Goal: Task Accomplishment & Management: Manage account settings

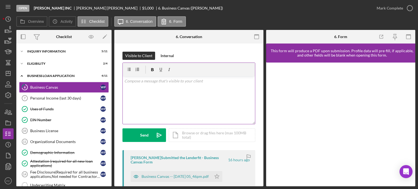
scroll to position [27, 0]
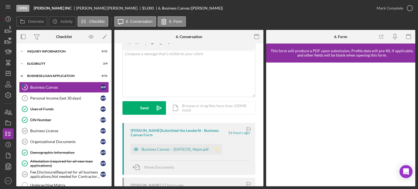
click at [222, 150] on icon "Icon/Star" at bounding box center [216, 149] width 11 height 11
click at [408, 7] on icon "button" at bounding box center [410, 8] width 14 height 14
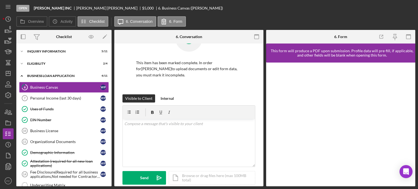
scroll to position [108, 0]
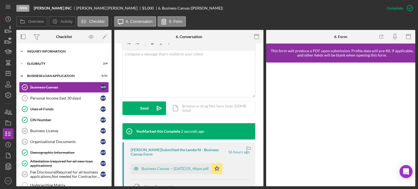
click at [42, 55] on div "Icon/Expander INQUIRY INFORMATION 5 / 11" at bounding box center [63, 51] width 95 height 11
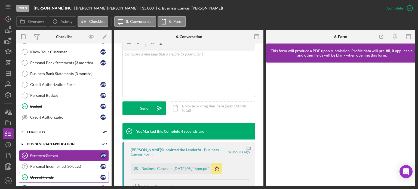
scroll to position [82, 0]
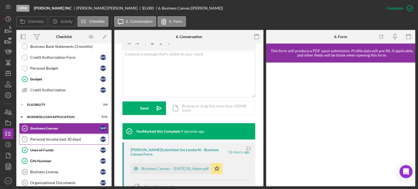
click at [52, 139] on div "Personal Income (last 30 days)" at bounding box center [65, 139] width 70 height 4
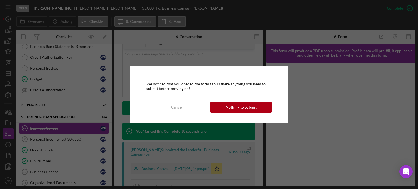
click at [232, 108] on div "Nothing to Submit" at bounding box center [240, 107] width 31 height 11
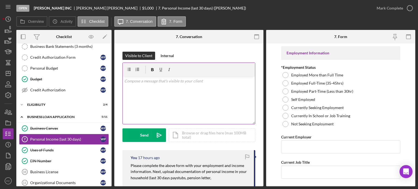
scroll to position [54, 0]
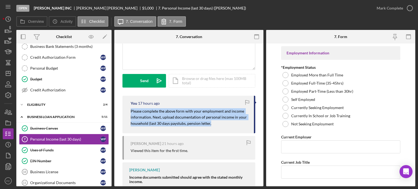
drag, startPoint x: 129, startPoint y: 110, endPoint x: 212, endPoint y: 119, distance: 83.2
click at [218, 123] on div "You 17 hours ago Please complete the above form with your employment and income…" at bounding box center [188, 115] width 133 height 38
copy mark "Please complete the above form with your employment and income information. Nex…"
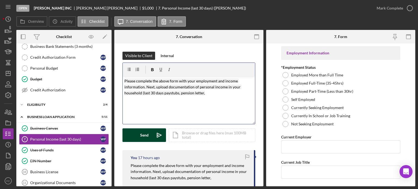
click at [137, 135] on button "Send Icon/icon-invite-send" at bounding box center [144, 135] width 44 height 14
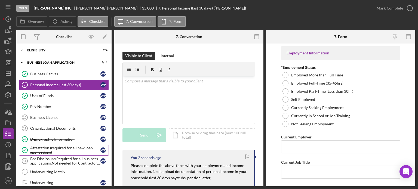
scroll to position [163, 0]
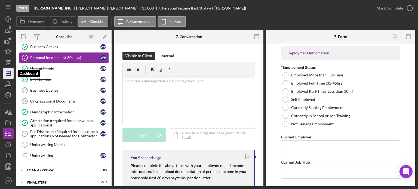
click at [9, 73] on icon "Icon/Dashboard" at bounding box center [8, 74] width 14 height 14
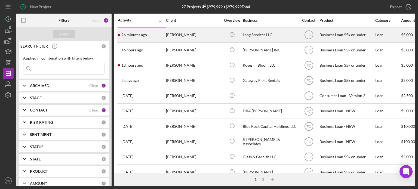
click at [156, 35] on div "26 minutes ago calvin lang" at bounding box center [142, 35] width 48 height 14
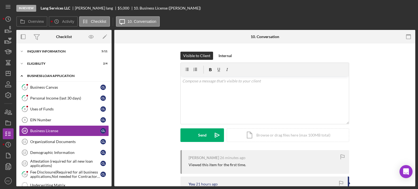
scroll to position [15, 0]
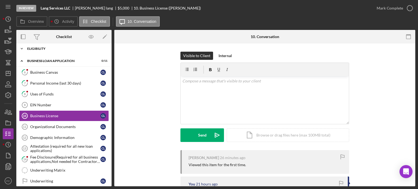
click at [56, 50] on div "Icon/Expander Eligibility 2 / 4" at bounding box center [63, 48] width 95 height 11
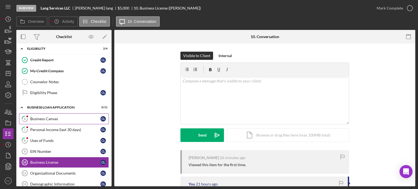
click at [38, 120] on div "Business Canvas" at bounding box center [65, 119] width 70 height 4
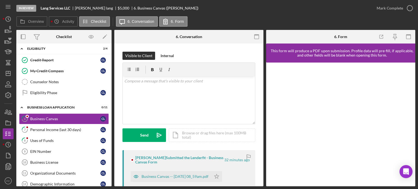
scroll to position [82, 0]
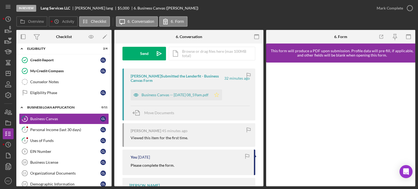
click at [222, 93] on icon "Icon/Star" at bounding box center [216, 94] width 11 height 11
drag, startPoint x: 410, startPoint y: 7, endPoint x: 398, endPoint y: 7, distance: 12.0
click at [410, 7] on icon "button" at bounding box center [410, 8] width 14 height 14
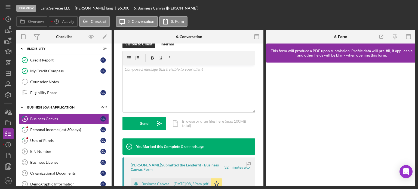
scroll to position [162, 0]
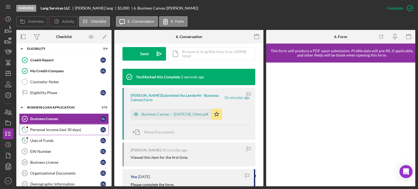
click at [49, 129] on div "Personal Income (last 30 days)" at bounding box center [65, 130] width 70 height 4
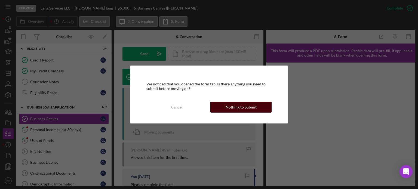
click at [231, 107] on div "Nothing to Submit" at bounding box center [240, 107] width 31 height 11
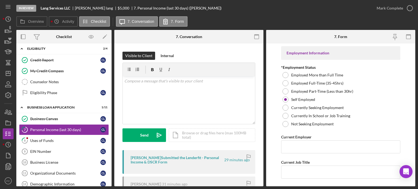
drag, startPoint x: 293, startPoint y: 70, endPoint x: 277, endPoint y: 14, distance: 57.9
click at [277, 14] on div "In Review Lang Services LLC calvin lang $5,000 $5,000 7. Personal Income (last …" at bounding box center [193, 8] width 355 height 16
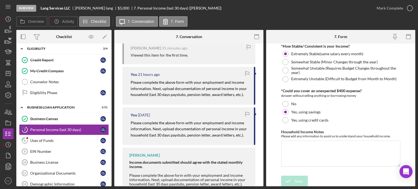
scroll to position [175, 0]
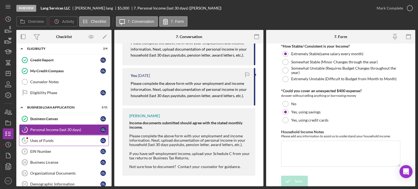
drag, startPoint x: 46, startPoint y: 139, endPoint x: 49, endPoint y: 138, distance: 2.9
click at [48, 138] on div "Uses of Funds" at bounding box center [65, 140] width 70 height 4
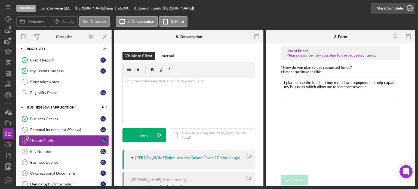
click at [410, 7] on icon "button" at bounding box center [410, 8] width 14 height 14
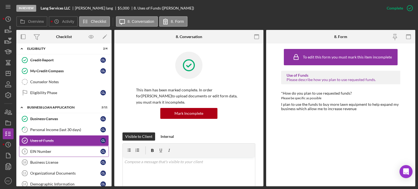
click at [52, 149] on div "EIN Number" at bounding box center [65, 151] width 70 height 4
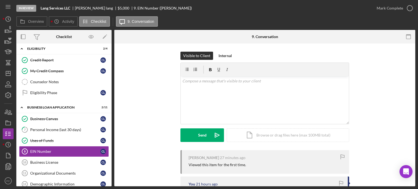
scroll to position [54, 0]
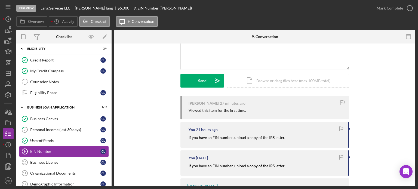
drag, startPoint x: 186, startPoint y: 138, endPoint x: 279, endPoint y: 135, distance: 92.5
click at [286, 135] on div "You 21 hours ago If you have an EIN number, upload a copy of the IRS letter." at bounding box center [264, 134] width 169 height 25
copy mark "If you have an EIN number, upload a copy of the IRS letter."
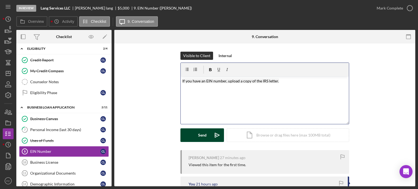
click at [192, 135] on button "Send Icon/icon-invite-send" at bounding box center [202, 135] width 44 height 14
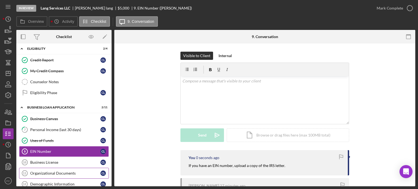
click at [50, 172] on div "Organizational Documents" at bounding box center [65, 173] width 70 height 4
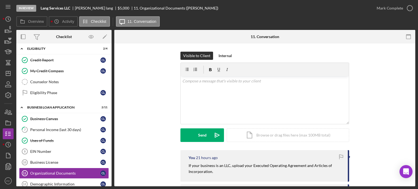
scroll to position [54, 0]
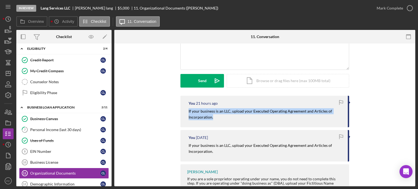
drag, startPoint x: 187, startPoint y: 111, endPoint x: 227, endPoint y: 121, distance: 41.4
click at [227, 121] on div "You 21 hours ago If your business is an LLC, upload your Executed Operating Agr…" at bounding box center [264, 112] width 169 height 32
copy mark "If your business is an LLC, upload your Executed Operating Agreement and Articl…"
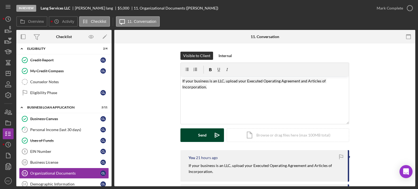
click at [188, 134] on button "Send Icon/icon-invite-send" at bounding box center [202, 135] width 44 height 14
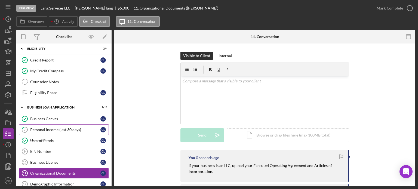
scroll to position [97, 0]
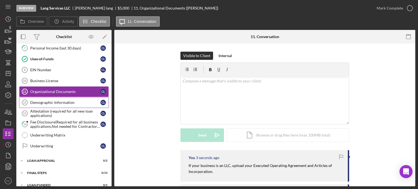
click at [51, 102] on div "Demographic Information" at bounding box center [65, 102] width 70 height 4
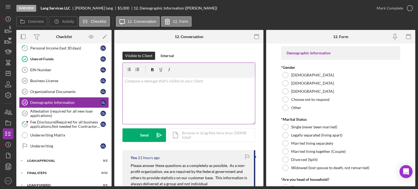
scroll to position [27, 0]
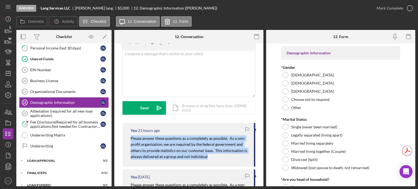
drag, startPoint x: 130, startPoint y: 138, endPoint x: 193, endPoint y: 151, distance: 63.7
click at [211, 158] on div "You 21 hours ago Please answer these questions as a completely as possible. As …" at bounding box center [188, 145] width 133 height 44
copy mark "Please answer these questions as a completely as possible. As a non-profit orga…"
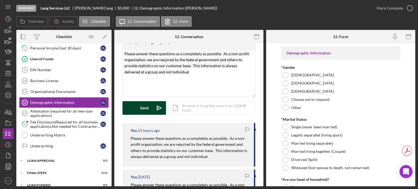
click at [132, 107] on button "Send Icon/icon-invite-send" at bounding box center [144, 108] width 44 height 14
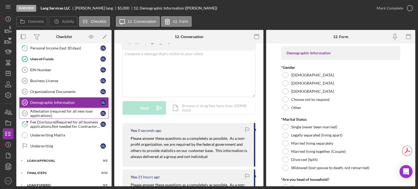
click at [57, 113] on div "Attestation (required for all new loan applications)" at bounding box center [65, 113] width 70 height 9
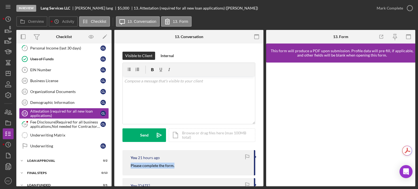
drag, startPoint x: 127, startPoint y: 167, endPoint x: 155, endPoint y: 165, distance: 28.1
click at [176, 169] on div "You 21 hours ago Please complete the form." at bounding box center [188, 162] width 133 height 25
copy mark "Please complete the form."
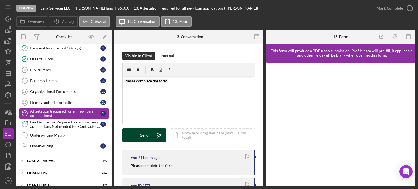
drag, startPoint x: 148, startPoint y: 137, endPoint x: 87, endPoint y: 122, distance: 62.1
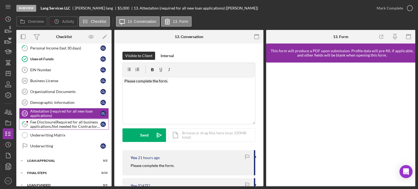
click at [148, 136] on div "Send" at bounding box center [144, 135] width 8 height 14
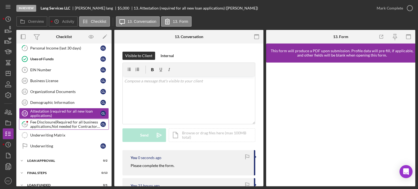
click at [60, 122] on div "Fee Disclosure(Required for all business applications,Not needed for Contractor…" at bounding box center [65, 124] width 70 height 9
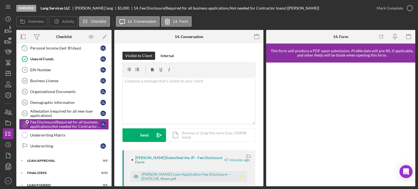
click at [237, 172] on icon "Icon/Star" at bounding box center [241, 176] width 11 height 11
drag, startPoint x: 274, startPoint y: 134, endPoint x: 365, endPoint y: 12, distance: 152.3
click at [350, 14] on div "In Review Lang Services LLC calvin lang $5,000 $5,000 14. Fee Disclosure(Requir…" at bounding box center [193, 8] width 355 height 16
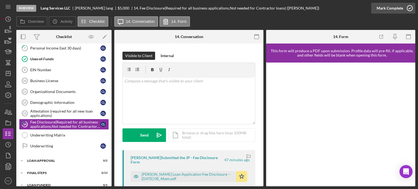
click at [409, 8] on icon "button" at bounding box center [410, 8] width 14 height 14
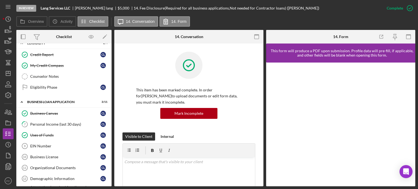
scroll to position [102, 0]
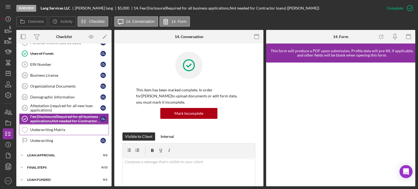
click at [38, 129] on div "Underwriting Matrix" at bounding box center [69, 130] width 78 height 4
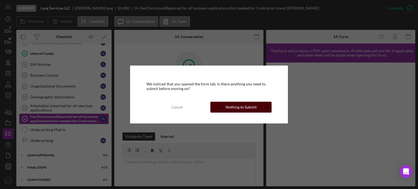
click at [231, 107] on div "Nothing to Submit" at bounding box center [240, 107] width 31 height 11
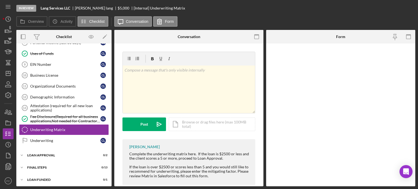
scroll to position [102, 0]
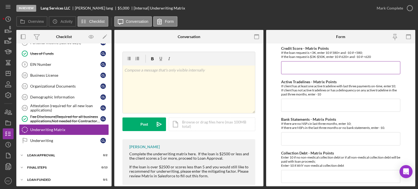
click at [296, 64] on input "Credit Score - Matrix Points" at bounding box center [340, 67] width 119 height 13
type input "-10"
click at [294, 104] on input "Active Tradelines - Matrix Points" at bounding box center [340, 105] width 119 height 13
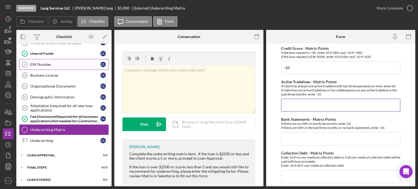
scroll to position [0, 0]
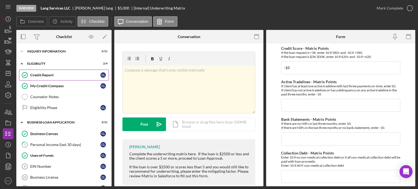
click at [49, 73] on div "Credit Report" at bounding box center [65, 75] width 70 height 4
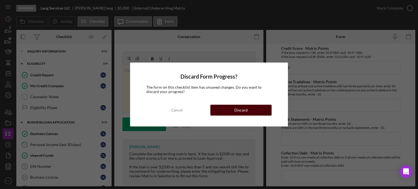
click at [221, 107] on button "Discard" at bounding box center [240, 110] width 61 height 11
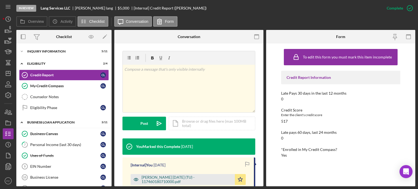
scroll to position [136, 0]
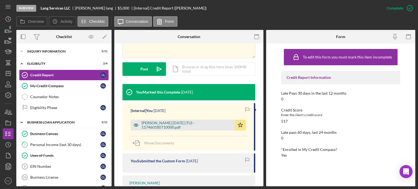
click at [161, 126] on div "Lang, Calvin 2025-09-30 (TU) - 117460180710000.pdf" at bounding box center [186, 125] width 91 height 9
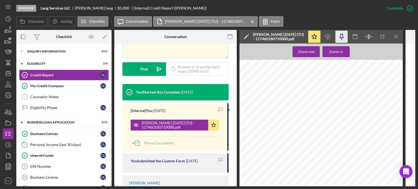
scroll to position [0, 0]
drag, startPoint x: 327, startPoint y: 38, endPoint x: 331, endPoint y: 36, distance: 4.0
click at [331, 36] on icon "Icon/Download" at bounding box center [328, 37] width 12 height 12
click at [51, 143] on div "Personal Income (last 30 days)" at bounding box center [65, 145] width 70 height 4
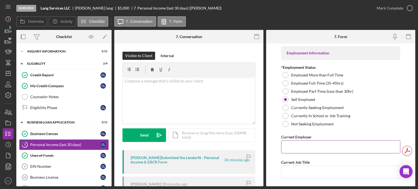
scroll to position [54, 0]
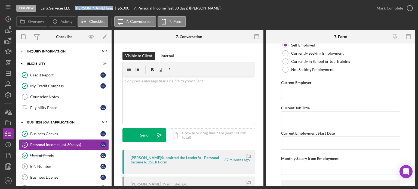
drag, startPoint x: 76, startPoint y: 7, endPoint x: 95, endPoint y: 7, distance: 19.6
click at [95, 7] on div "calvin lang" at bounding box center [96, 8] width 43 height 4
copy div "calvin lang"
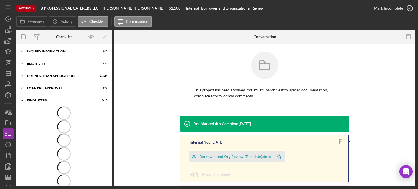
scroll to position [72, 0]
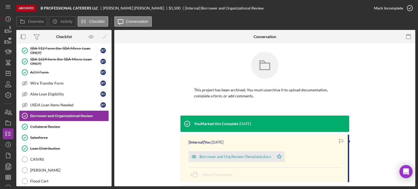
click at [15, 76] on nav "Icon/Menu Icon/Dashboard Dashboard Navigation Divider Mobile Checklist Navigati…" at bounding box center [10, 93] width 14 height 186
click at [11, 73] on icon "Icon/Dashboard" at bounding box center [8, 74] width 14 height 14
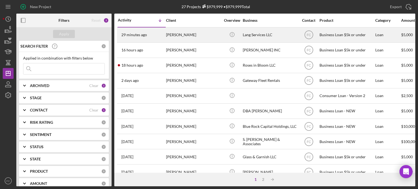
click at [188, 35] on div "[PERSON_NAME]" at bounding box center [193, 35] width 54 height 14
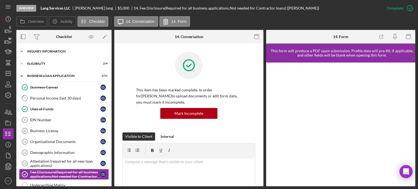
click at [40, 50] on div "INQUIRY INFORMATION" at bounding box center [66, 51] width 78 height 3
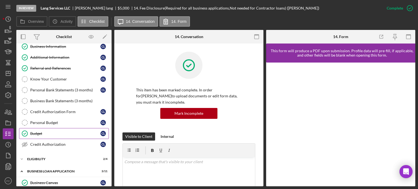
scroll to position [54, 0]
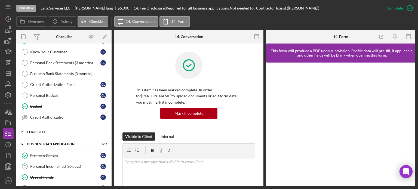
click at [39, 131] on div "Eligibility" at bounding box center [66, 131] width 78 height 3
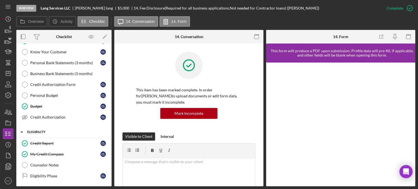
scroll to position [82, 0]
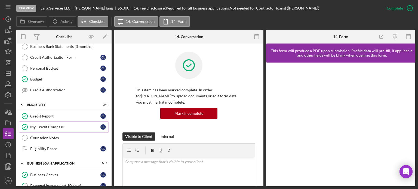
click at [45, 125] on div "My Credit Compass" at bounding box center [65, 127] width 70 height 4
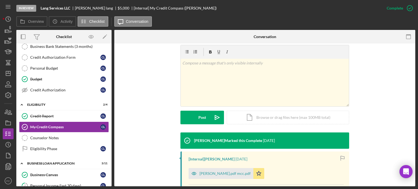
scroll to position [109, 0]
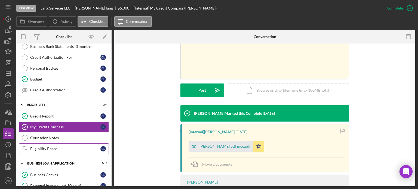
click at [60, 148] on div "Eligibility Phase" at bounding box center [65, 149] width 70 height 4
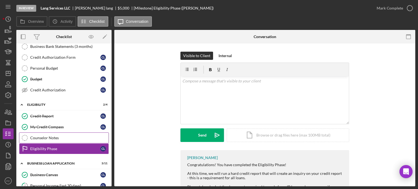
scroll to position [136, 0]
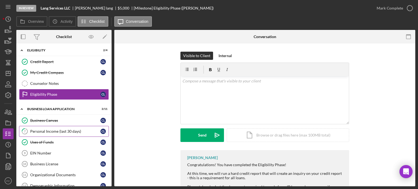
click at [40, 129] on div "Personal Income (last 30 days)" at bounding box center [65, 131] width 70 height 4
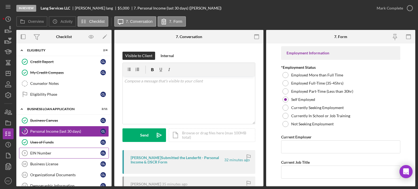
click at [50, 154] on link "EIN Number 9 EIN Number c l" at bounding box center [64, 153] width 90 height 11
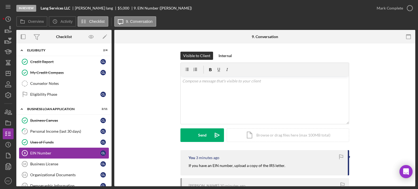
scroll to position [163, 0]
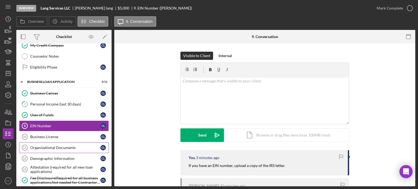
click at [66, 146] on div "Organizational Documents" at bounding box center [65, 148] width 70 height 4
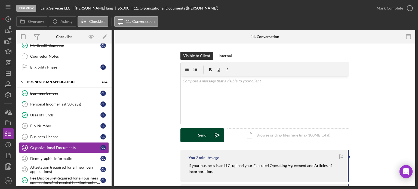
scroll to position [54, 0]
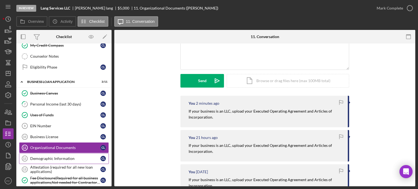
click at [62, 156] on div "Demographic Information" at bounding box center [65, 158] width 70 height 4
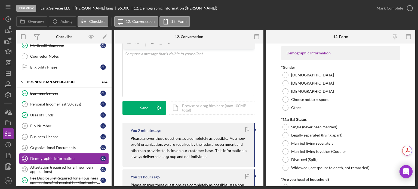
scroll to position [54, 0]
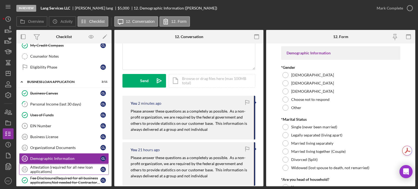
drag, startPoint x: 59, startPoint y: 166, endPoint x: 60, endPoint y: 162, distance: 4.4
click at [59, 165] on div "Attestation (required for all new loan applications)" at bounding box center [65, 169] width 70 height 9
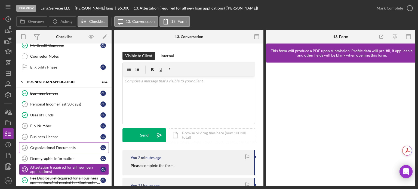
scroll to position [218, 0]
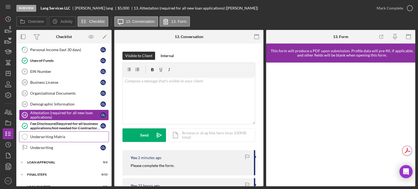
click at [68, 136] on div "Underwriting Matrix" at bounding box center [69, 137] width 78 height 4
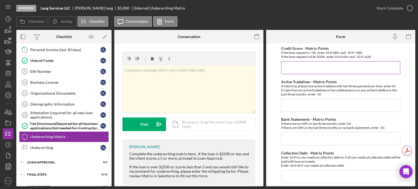
click at [293, 63] on input "Credit Score - Matrix Points" at bounding box center [340, 67] width 119 height 13
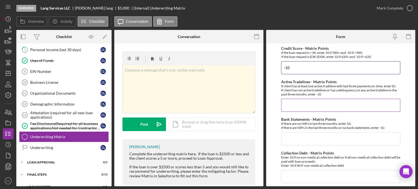
type input "-10"
click at [296, 100] on input "Active Tradelines - Matrix Points" at bounding box center [340, 105] width 119 height 13
click at [299, 106] on input "Active Tradelines - Matrix Points" at bounding box center [340, 105] width 119 height 13
type input "10"
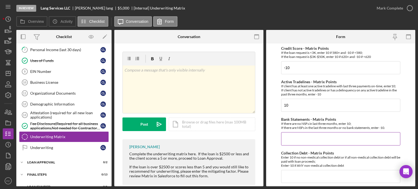
click at [293, 138] on input "Bank Statements - Matrix Points" at bounding box center [340, 138] width 119 height 13
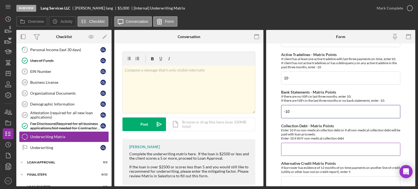
type input "-10"
click at [291, 149] on input "Collection Debt - Matrix Points" at bounding box center [340, 149] width 119 height 13
type input "1"
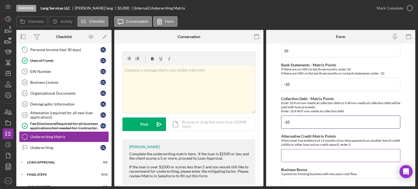
scroll to position [82, 0]
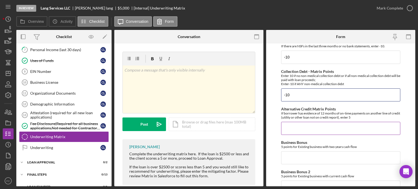
type input "-10"
click at [290, 130] on input "Alternative Credit Matrix Points" at bounding box center [340, 128] width 119 height 13
type input "0"
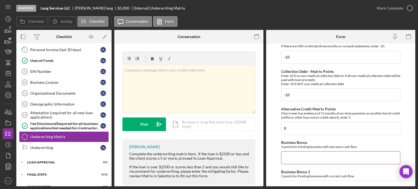
click at [294, 157] on input "Business Bonus" at bounding box center [340, 157] width 119 height 13
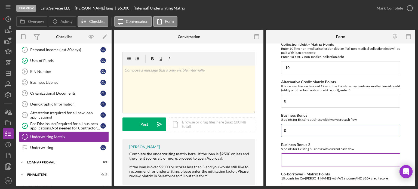
type input "0"
click at [290, 154] on input "Business Bonus 2" at bounding box center [340, 159] width 119 height 13
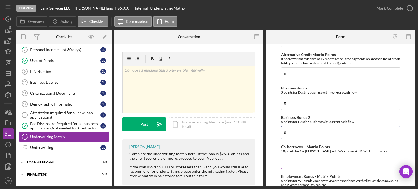
scroll to position [163, 0]
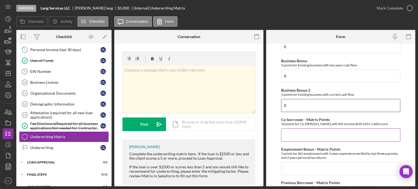
type input "0"
click at [291, 131] on input "Co-borrower - Matrix Points" at bounding box center [340, 134] width 119 height 13
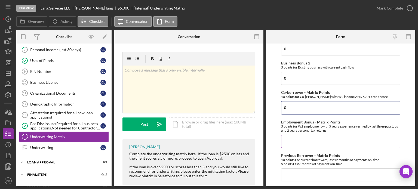
type input "0"
click at [287, 138] on input "Employment Bonus - Matrix Points" at bounding box center [340, 141] width 119 height 13
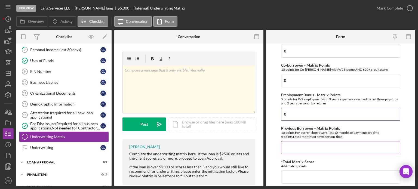
type input "0"
click at [288, 145] on input "Previous Borrower - Matrix Points" at bounding box center [340, 147] width 119 height 13
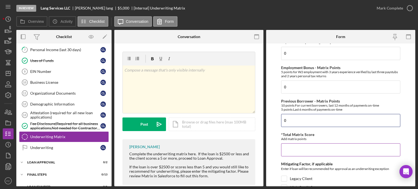
type input "0"
click at [288, 150] on input "*Total Matrix Score" at bounding box center [340, 149] width 119 height 13
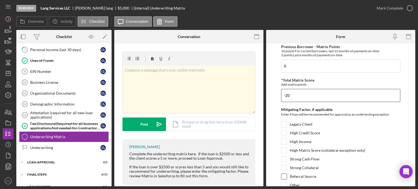
scroll to position [322, 0]
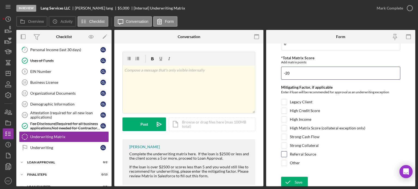
type input "-20"
click at [284, 152] on input "Referral Source" at bounding box center [283, 154] width 5 height 5
checkbox input "true"
click at [293, 175] on icon "submit" at bounding box center [288, 182] width 14 height 14
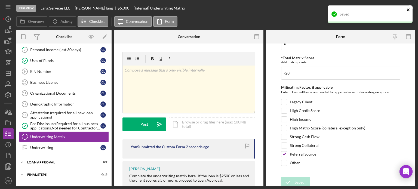
click at [408, 9] on icon "close" at bounding box center [408, 10] width 4 height 4
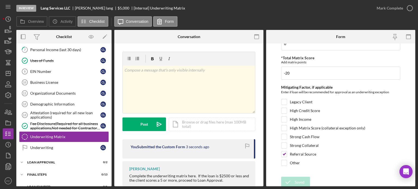
click at [409, 7] on div "In Review Lang Services LLC calvin lang $5,000 $5,000 [Internal] Underwriting M…" at bounding box center [209, 94] width 418 height 189
click at [57, 162] on div "Icon/Expander Loan Approval 0 / 2" at bounding box center [63, 162] width 95 height 11
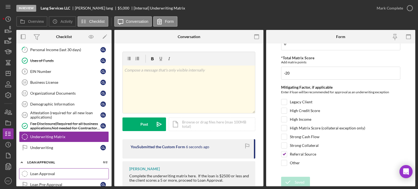
click at [76, 172] on div "Loan Approval" at bounding box center [69, 174] width 78 height 4
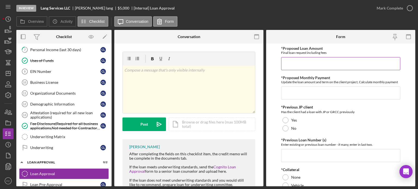
click at [294, 62] on input "*Proposed Loan Amount" at bounding box center [340, 63] width 119 height 13
type input "$5,000"
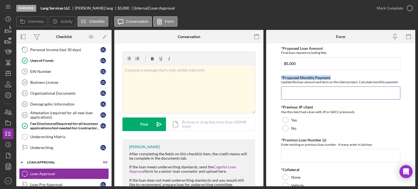
drag, startPoint x: 296, startPoint y: 71, endPoint x: 296, endPoint y: 81, distance: 10.4
click at [289, 94] on input "*Proposed Monthly Payment" at bounding box center [340, 92] width 119 height 13
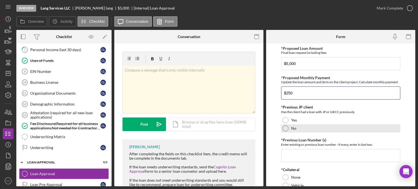
type input "$250"
click at [285, 126] on div at bounding box center [285, 128] width 6 height 6
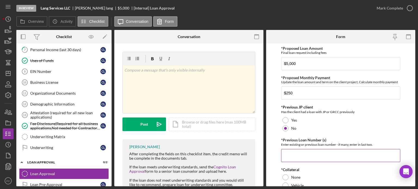
click at [284, 155] on input "*Previous Loan Number (s)" at bounding box center [340, 155] width 119 height 13
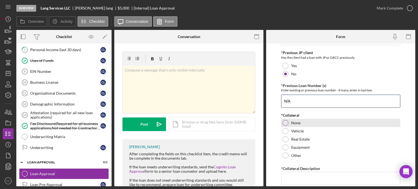
type input "N/A"
click at [286, 122] on div at bounding box center [285, 123] width 6 height 6
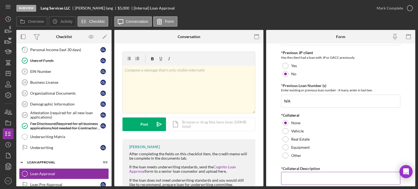
scroll to position [82, 0]
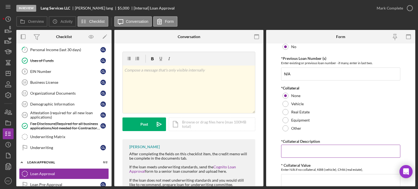
drag, startPoint x: 295, startPoint y: 153, endPoint x: 295, endPoint y: 150, distance: 2.8
click at [295, 152] on input "*Collateral Description" at bounding box center [340, 151] width 119 height 13
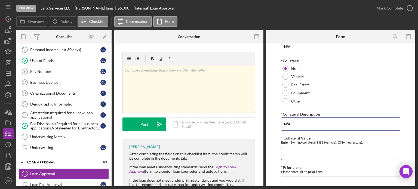
type input "N/A"
click at [290, 154] on input "* Collateral Value" at bounding box center [340, 153] width 119 height 13
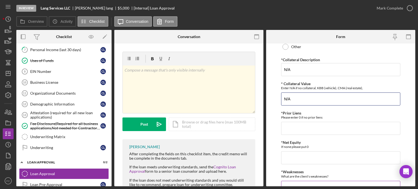
scroll to position [190, 0]
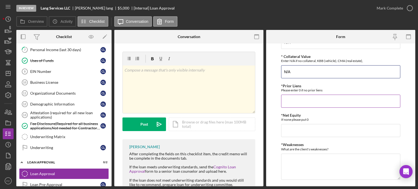
type input "N/A"
click at [295, 98] on input "*Prior Liens" at bounding box center [340, 101] width 119 height 13
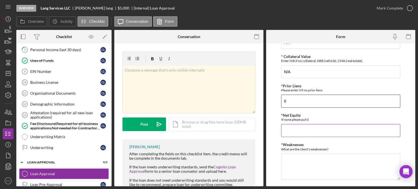
type input "0"
click at [295, 127] on input "*Net Equity" at bounding box center [340, 130] width 119 height 13
drag, startPoint x: 295, startPoint y: 128, endPoint x: 295, endPoint y: 147, distance: 19.9
click at [295, 145] on div "*Proposed Loan Amount Final loan request including fees $5,000 *Proposed Monthl…" at bounding box center [340, 57] width 119 height 403
type input "0"
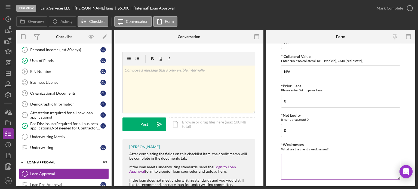
click at [295, 164] on textarea "*Weaknesses" at bounding box center [340, 167] width 119 height 26
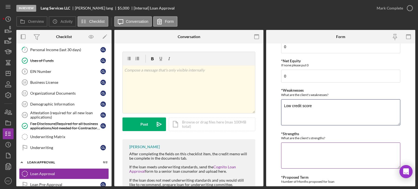
type textarea "Low credit score"
click at [292, 153] on textarea "*Strengths" at bounding box center [340, 156] width 119 height 26
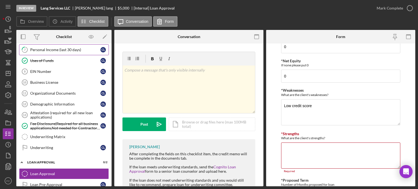
click at [37, 48] on div "Personal Income (last 30 days)" at bounding box center [65, 50] width 70 height 4
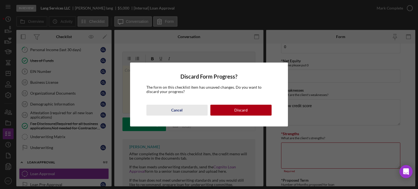
click at [181, 114] on div "Cancel" at bounding box center [176, 110] width 11 height 11
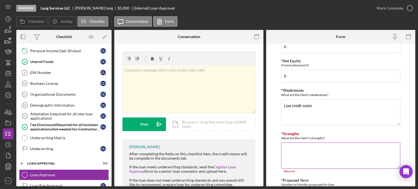
click at [306, 145] on textarea "*Strengths" at bounding box center [340, 156] width 119 height 26
type textarea "R"
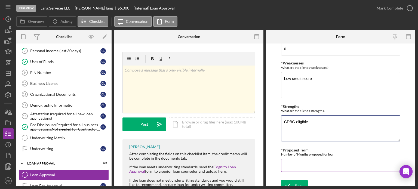
type textarea "CDBG eligible"
click at [294, 165] on input "*Proposed Term" at bounding box center [340, 165] width 119 height 13
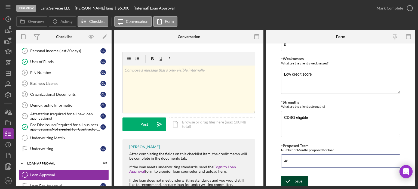
type input "48"
click at [292, 178] on icon "submit" at bounding box center [288, 181] width 14 height 14
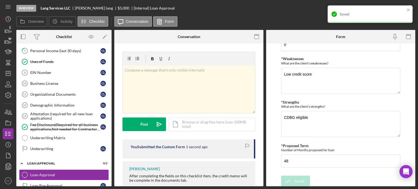
click at [408, 7] on div "Saved" at bounding box center [369, 13] width 85 height 17
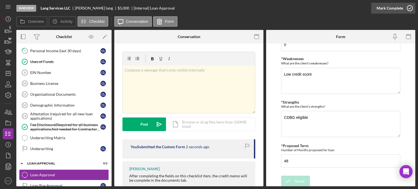
click at [410, 8] on icon "button" at bounding box center [410, 8] width 14 height 14
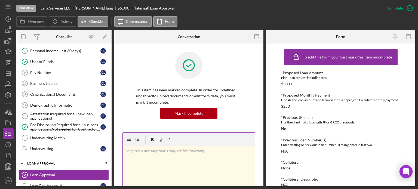
scroll to position [54, 0]
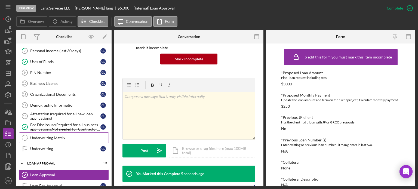
click at [53, 136] on div "Underwriting Matrix" at bounding box center [69, 138] width 78 height 4
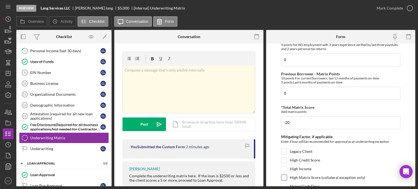
scroll to position [322, 0]
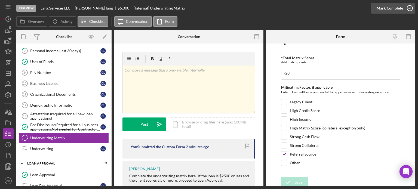
click at [409, 6] on icon "button" at bounding box center [410, 8] width 14 height 14
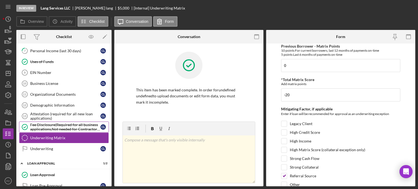
scroll to position [343, 0]
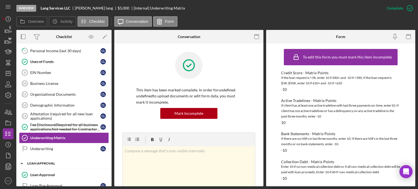
click at [48, 162] on div "Loan Approval" at bounding box center [66, 163] width 78 height 3
click at [40, 163] on div "Icon/Expander Loan Approval 1 / 2" at bounding box center [63, 163] width 95 height 11
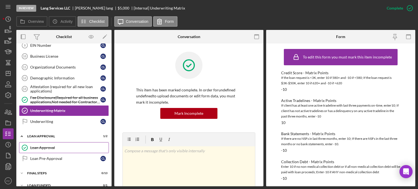
click at [48, 146] on div "Loan Approval" at bounding box center [69, 148] width 78 height 4
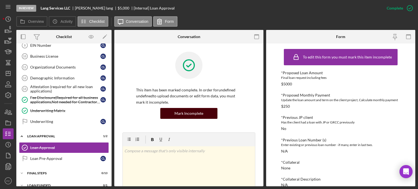
click at [182, 112] on div "Mark Incomplete" at bounding box center [188, 113] width 29 height 11
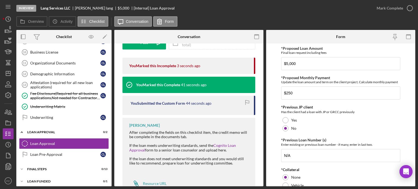
scroll to position [100, 0]
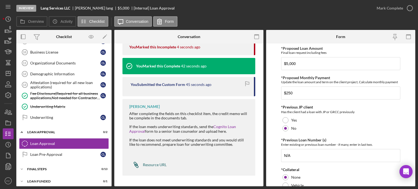
click at [149, 163] on div "Resource URL" at bounding box center [155, 165] width 24 height 4
click at [5, 73] on icon "Icon/Dashboard" at bounding box center [8, 74] width 14 height 14
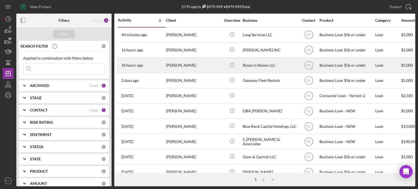
click at [157, 64] on div "18 hours ago Crystal Prechard" at bounding box center [142, 65] width 48 height 14
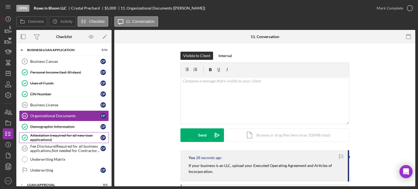
scroll to position [56, 0]
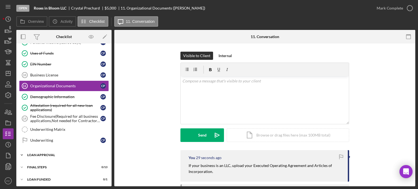
click at [45, 153] on div "Loan Approval" at bounding box center [66, 154] width 78 height 3
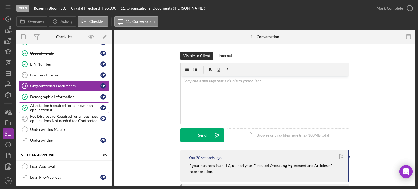
scroll to position [0, 0]
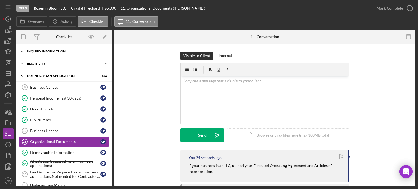
click at [48, 53] on div "Icon/Expander INQUIRY INFORMATION 4 / 11" at bounding box center [63, 51] width 95 height 11
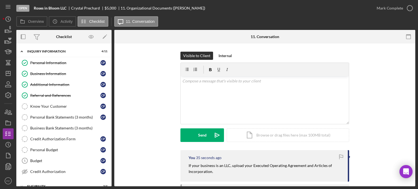
scroll to position [54, 0]
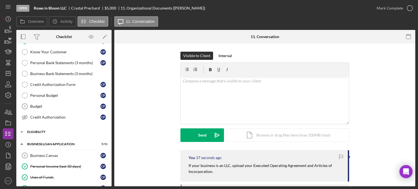
click at [45, 131] on div "Eligibility" at bounding box center [66, 131] width 78 height 3
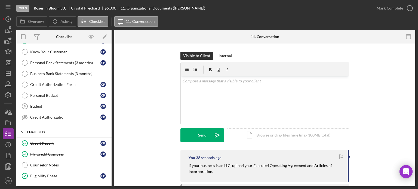
drag, startPoint x: 44, startPoint y: 141, endPoint x: 100, endPoint y: 131, distance: 56.9
click at [44, 141] on div "Credit Report" at bounding box center [65, 143] width 70 height 4
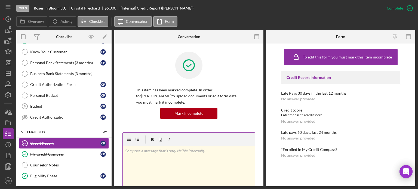
scroll to position [109, 0]
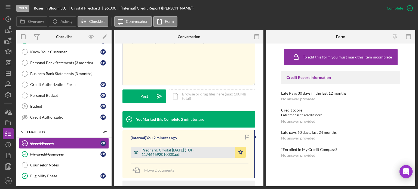
click at [164, 148] on div "Prechard, Crystal 2025-10-06 (TU) - 117466692010000.pdf" at bounding box center [186, 152] width 91 height 9
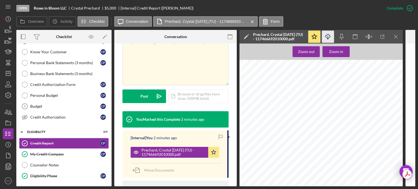
scroll to position [0, 0]
click at [326, 37] on icon "button" at bounding box center [327, 35] width 5 height 3
click at [380, 64] on div "Credco Instant Merge Credit Report Add or Upgrade Product Ref#: 1-17466-69201-0…" at bounding box center [322, 167] width 166 height 215
drag, startPoint x: 72, startPoint y: 5, endPoint x: 99, endPoint y: 7, distance: 27.6
click at [99, 7] on div "Open Roses in Bloom LLC Crystal Prechard $5,000 $5,000 [Internal] Credit Report…" at bounding box center [198, 8] width 365 height 16
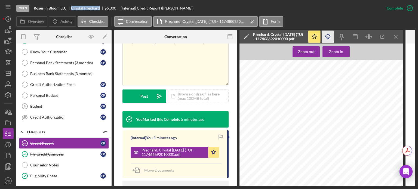
copy div "Crystal Prechard"
click at [9, 70] on icon "Icon/Dashboard" at bounding box center [8, 74] width 14 height 14
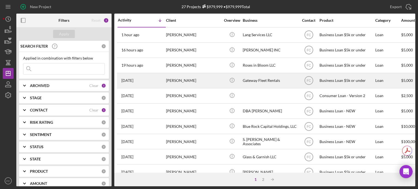
click at [155, 83] on div "3 days ago Raven Ballard" at bounding box center [142, 80] width 48 height 14
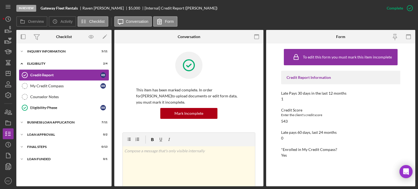
click at [43, 76] on div "Credit Report" at bounding box center [65, 75] width 70 height 4
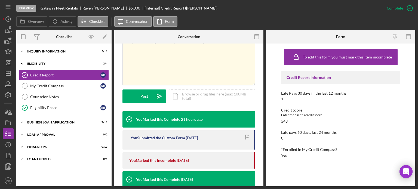
scroll to position [163, 0]
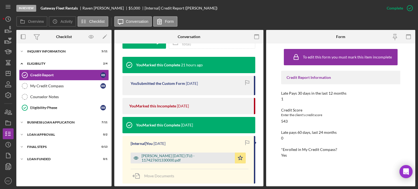
click at [151, 157] on div "Ballard, Raven 2025-09-05 (TU) - 117427601330000.pdf" at bounding box center [186, 158] width 91 height 9
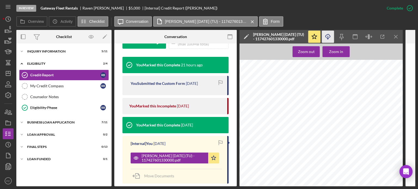
click at [331, 39] on icon "Icon/Download" at bounding box center [328, 37] width 12 height 12
drag, startPoint x: 84, startPoint y: 7, endPoint x: 108, endPoint y: 8, distance: 24.2
click at [108, 8] on div "Gateway Fleet Rentals Raven Ballard $5,000 $5,000 [Internal] Credit Report (Rav…" at bounding box center [129, 8] width 177 height 4
copy div "Raven Ballard"
click at [45, 121] on div "BUSINESS LOAN APPLICATION" at bounding box center [66, 122] width 78 height 3
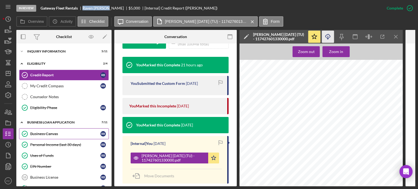
click at [42, 132] on div "Business Canvas" at bounding box center [65, 134] width 70 height 4
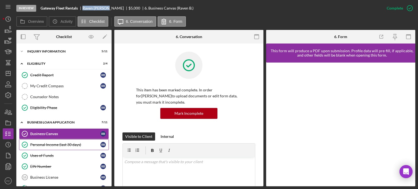
click at [39, 144] on div "Personal Income (last 30 days)" at bounding box center [65, 145] width 70 height 4
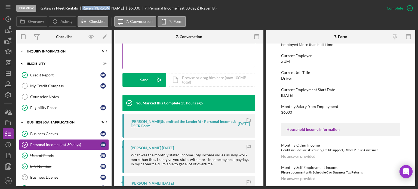
scroll to position [190, 0]
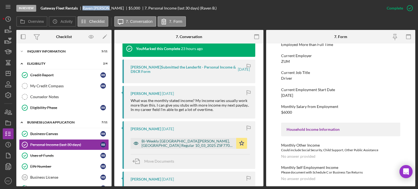
click at [182, 143] on div "Bi-Weekly St. Louis, MO Regular 10_03_2025 ZSF7708 Regular.pdf" at bounding box center [187, 143] width 92 height 9
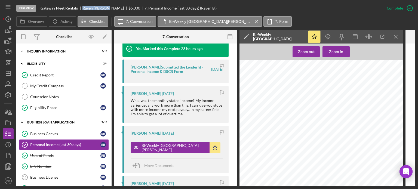
scroll to position [272, 0]
click at [49, 54] on div "Icon/Expander INQUIRY INFORMATION 5 / 11" at bounding box center [63, 51] width 95 height 11
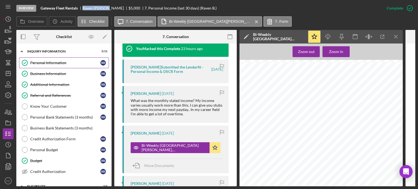
click at [42, 64] on div "Personal Information" at bounding box center [65, 63] width 70 height 4
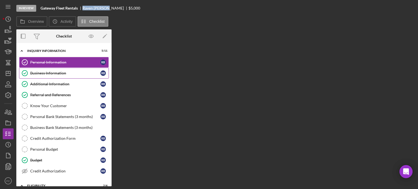
click at [61, 76] on link "Business Information Business Information R B" at bounding box center [64, 73] width 90 height 11
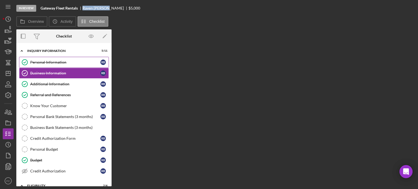
click at [65, 62] on div "Personal Information" at bounding box center [65, 62] width 70 height 4
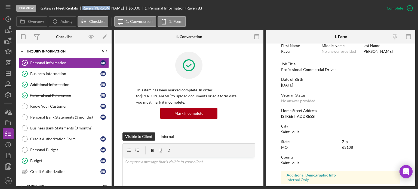
scroll to position [54, 0]
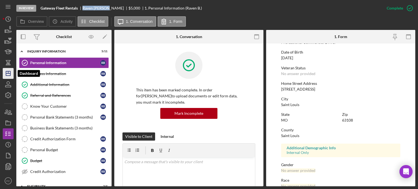
click at [4, 73] on icon "Icon/Dashboard" at bounding box center [8, 74] width 14 height 14
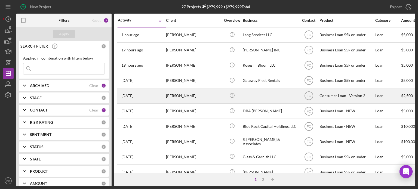
click at [146, 95] on div "4 days ago Candis Long" at bounding box center [142, 96] width 48 height 14
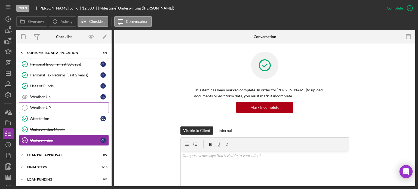
scroll to position [24, 0]
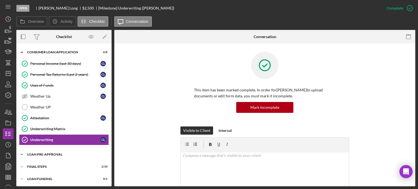
click at [45, 153] on div "Loan Pre-Approval" at bounding box center [66, 154] width 78 height 3
click at [50, 164] on div "Loan Approval" at bounding box center [69, 166] width 78 height 4
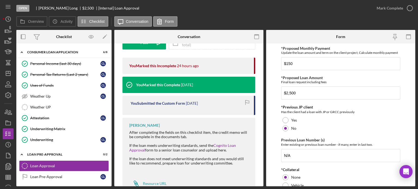
scroll to position [100, 0]
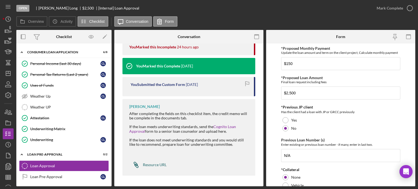
click at [146, 165] on div "Resource URL" at bounding box center [155, 165] width 24 height 4
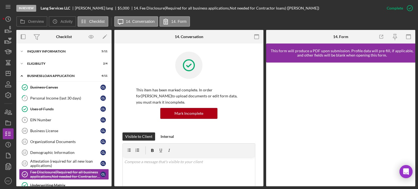
scroll to position [56, 0]
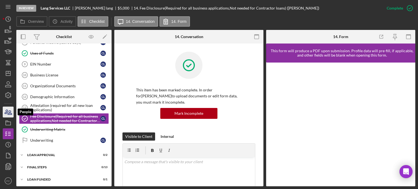
click at [6, 114] on icon "button" at bounding box center [6, 112] width 3 height 4
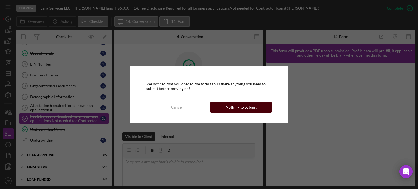
click at [234, 109] on div "Nothing to Submit" at bounding box center [240, 107] width 31 height 11
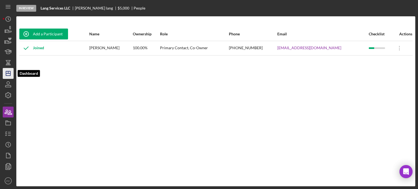
click at [6, 69] on icon "Icon/Dashboard" at bounding box center [8, 74] width 14 height 14
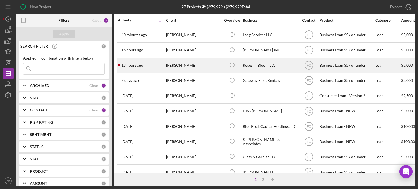
click at [198, 65] on div "Crystal Prechard" at bounding box center [193, 65] width 54 height 14
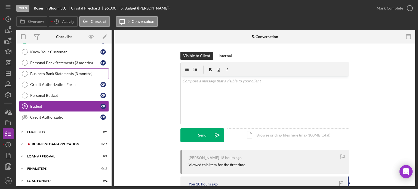
scroll to position [56, 0]
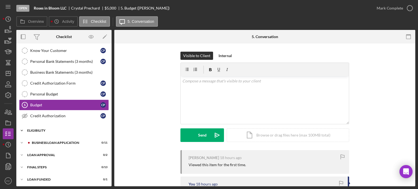
click at [41, 129] on div "Eligibility" at bounding box center [66, 130] width 78 height 3
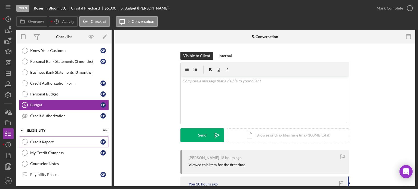
click at [41, 141] on div "Credit Report" at bounding box center [65, 142] width 70 height 4
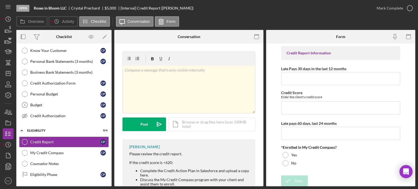
scroll to position [21, 0]
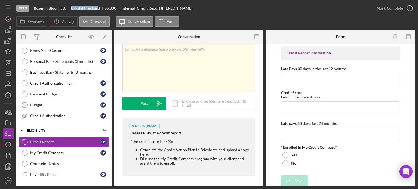
drag, startPoint x: 71, startPoint y: 6, endPoint x: 98, endPoint y: 7, distance: 26.9
click at [98, 7] on div "Crystal Prechard" at bounding box center [87, 8] width 33 height 4
copy div "Crystal Prechar"
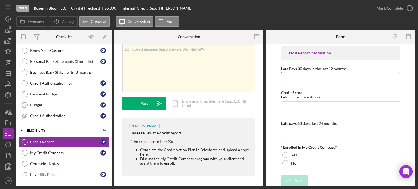
click at [292, 78] on input "Late Pays 30 days in the last 12 months" at bounding box center [340, 78] width 119 height 13
type input "0"
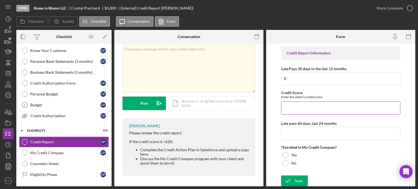
click at [291, 107] on input "Credit Score" at bounding box center [340, 107] width 119 height 13
type input "695"
click at [292, 136] on input "Late pays 60 days, last 24 months" at bounding box center [340, 133] width 119 height 13
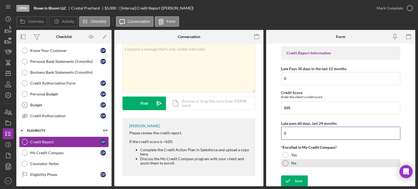
type input "0"
click at [286, 162] on div at bounding box center [285, 163] width 6 height 6
click at [197, 103] on div "Icon/Document Browse or drag files here (max 100MB total) Tap to choose files o…" at bounding box center [212, 104] width 86 height 14
click at [197, 104] on div "Icon/Document Browse or drag files here (max 100MB total) Tap to choose files o…" at bounding box center [212, 104] width 86 height 14
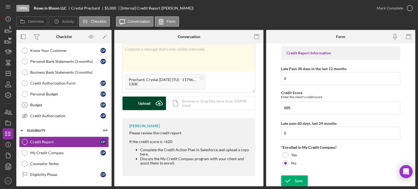
click at [149, 107] on div "Upload" at bounding box center [144, 104] width 12 height 14
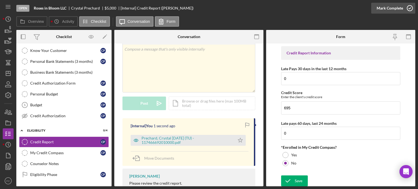
drag, startPoint x: 409, startPoint y: 7, endPoint x: 406, endPoint y: 7, distance: 2.8
click at [408, 6] on icon "button" at bounding box center [410, 8] width 14 height 14
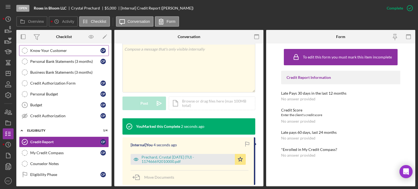
scroll to position [0, 0]
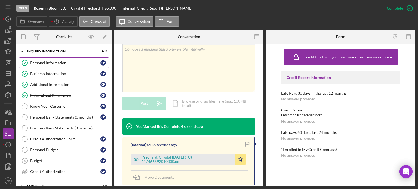
click at [51, 64] on div "Personal Information" at bounding box center [65, 63] width 70 height 4
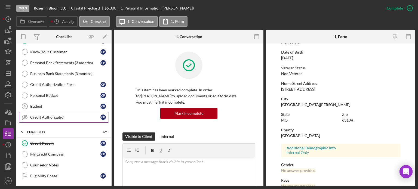
scroll to position [82, 0]
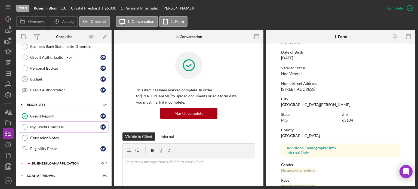
click at [55, 125] on div "My Credit Compass" at bounding box center [65, 127] width 70 height 4
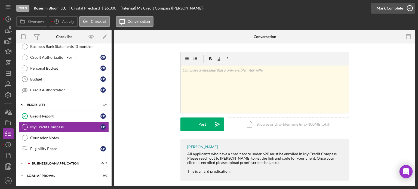
click at [409, 7] on icon "button" at bounding box center [410, 8] width 14 height 14
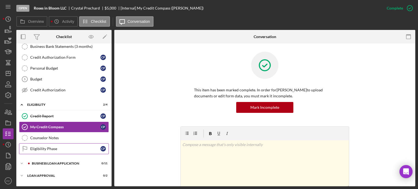
click at [48, 149] on div "Eligibility Phase" at bounding box center [65, 149] width 70 height 4
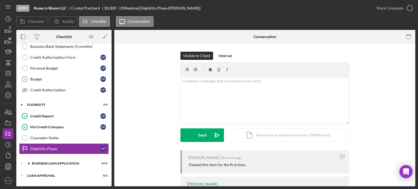
scroll to position [51, 0]
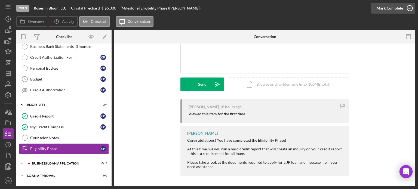
click at [412, 7] on icon "button" at bounding box center [410, 8] width 14 height 14
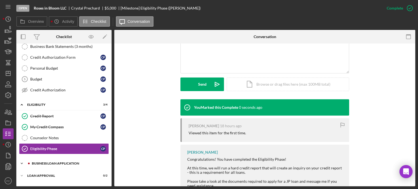
scroll to position [102, 0]
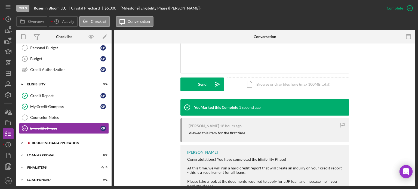
click at [51, 141] on div "BUSINESS LOAN APPLICATION" at bounding box center [68, 142] width 73 height 3
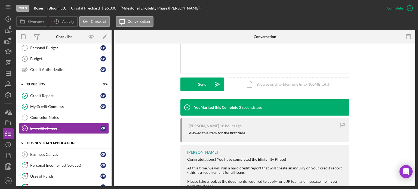
scroll to position [129, 0]
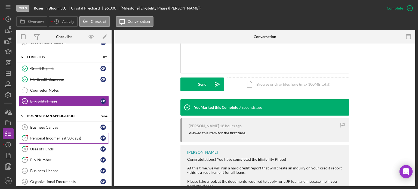
click at [47, 139] on link "7 Personal Income (last 30 days) C P" at bounding box center [64, 138] width 90 height 11
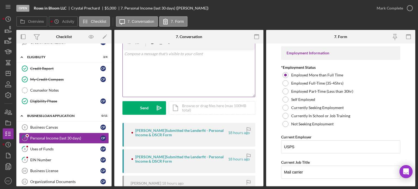
scroll to position [54, 0]
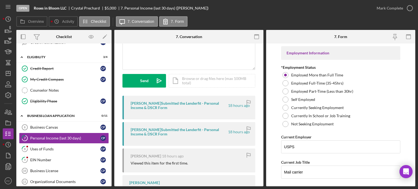
drag, startPoint x: 269, startPoint y: 97, endPoint x: 371, endPoint y: 39, distance: 118.0
drag, startPoint x: 371, startPoint y: 39, endPoint x: 411, endPoint y: 8, distance: 50.3
click at [411, 8] on button "Mark Complete" at bounding box center [393, 8] width 44 height 11
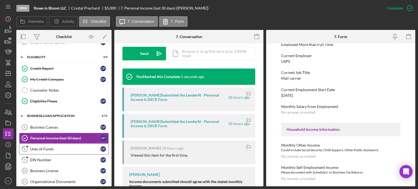
click at [69, 147] on div "Uses of Funds" at bounding box center [65, 149] width 70 height 4
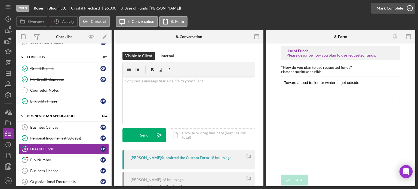
click at [411, 8] on icon "button" at bounding box center [410, 8] width 14 height 14
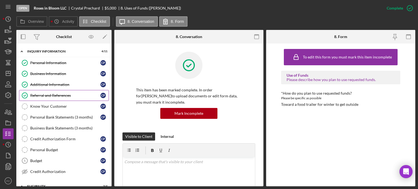
click at [52, 94] on div "Referral and References" at bounding box center [65, 95] width 70 height 4
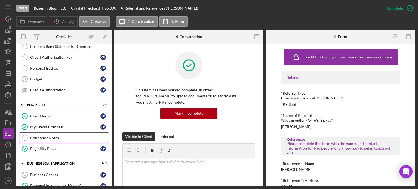
scroll to position [136, 0]
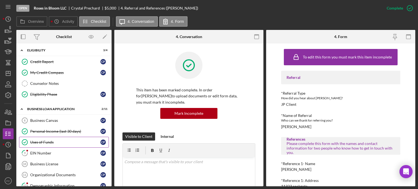
drag, startPoint x: 41, startPoint y: 152, endPoint x: 60, endPoint y: 143, distance: 20.9
click at [41, 151] on div "EIN Number" at bounding box center [65, 153] width 70 height 4
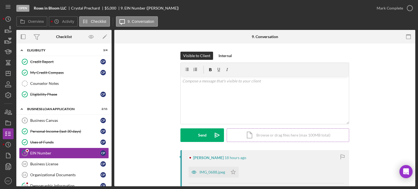
scroll to position [54, 0]
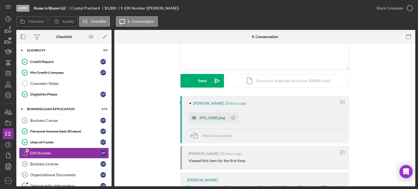
click at [209, 118] on div "IMG_0688.jpeg" at bounding box center [212, 118] width 26 height 4
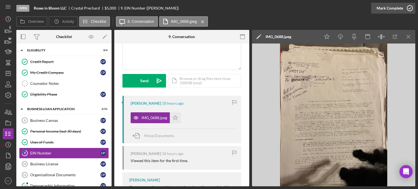
drag, startPoint x: 410, startPoint y: 6, endPoint x: 377, endPoint y: 21, distance: 36.7
click at [410, 7] on icon "button" at bounding box center [410, 8] width 14 height 14
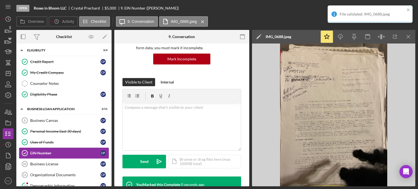
scroll to position [135, 0]
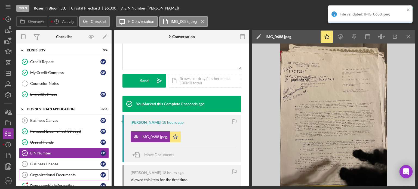
click at [44, 173] on div "Organizational Documents" at bounding box center [65, 175] width 70 height 4
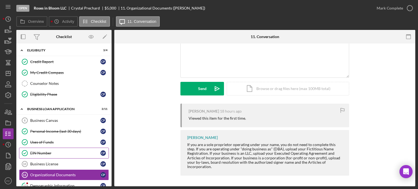
scroll to position [190, 0]
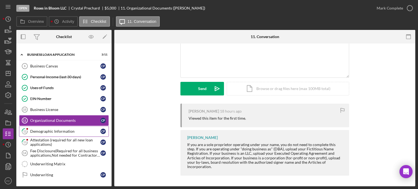
click at [44, 126] on link "12 Demographic Information C P" at bounding box center [64, 131] width 90 height 11
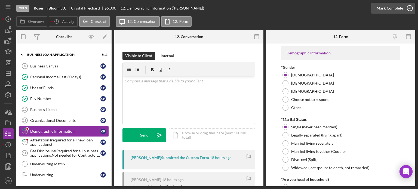
drag, startPoint x: 410, startPoint y: 6, endPoint x: 398, endPoint y: 11, distance: 13.1
click at [410, 6] on circle "button" at bounding box center [409, 7] width 5 height 5
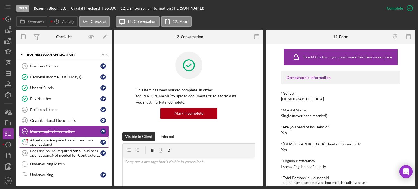
click at [40, 140] on div "Attestation (required for all new loan applications)" at bounding box center [65, 142] width 70 height 9
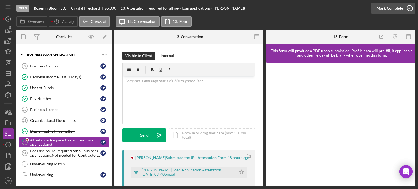
click at [411, 7] on icon "button" at bounding box center [410, 8] width 14 height 14
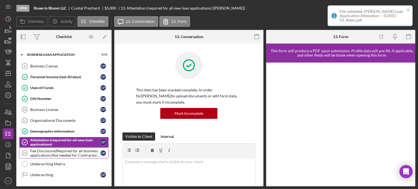
click at [42, 151] on div "Fee Disclosure(Required for all business applications,Not needed for Contractor…" at bounding box center [65, 153] width 70 height 9
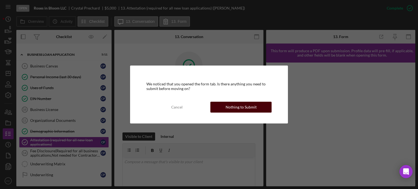
click at [230, 105] on div "Nothing to Submit" at bounding box center [240, 107] width 31 height 11
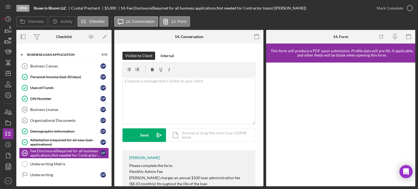
scroll to position [18, 0]
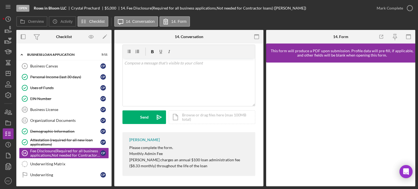
click at [129, 147] on div "Franchot Cunningham Please complete the form. Monthly Admin Fee Justine Peterse…" at bounding box center [188, 154] width 133 height 44
drag, startPoint x: 126, startPoint y: 147, endPoint x: 171, endPoint y: 148, distance: 45.4
click at [174, 147] on div "Franchot Cunningham Please complete the form. Monthly Admin Fee Justine Peterse…" at bounding box center [188, 154] width 133 height 44
copy p "Please complete the form."
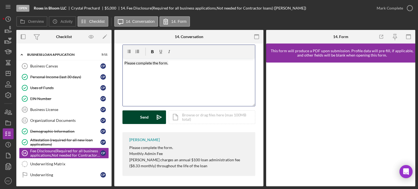
click at [141, 116] on div "Send" at bounding box center [144, 117] width 8 height 14
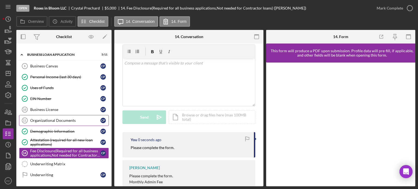
click at [62, 118] on div "Organizational Documents" at bounding box center [65, 120] width 70 height 4
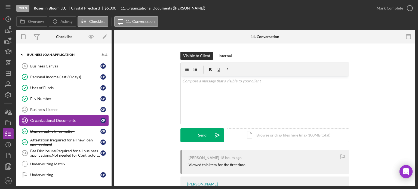
scroll to position [47, 0]
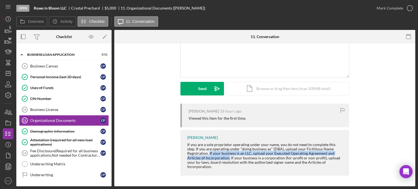
drag, startPoint x: 209, startPoint y: 152, endPoint x: 228, endPoint y: 158, distance: 19.6
click at [228, 158] on div "If you are a sole proprietor operating under your name, you do not need to comp…" at bounding box center [265, 156] width 156 height 26
copy div "If your business is an LLC, upload your Executed Operating Agreement and Articl…"
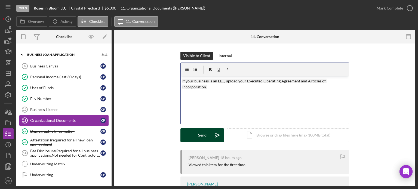
click at [198, 138] on div "Send" at bounding box center [202, 135] width 8 height 14
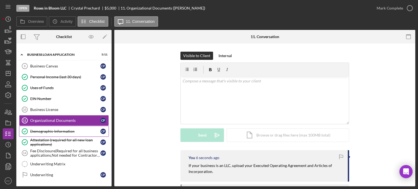
scroll to position [218, 0]
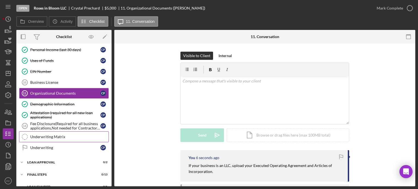
click at [61, 135] on div "Underwriting Matrix" at bounding box center [69, 137] width 78 height 4
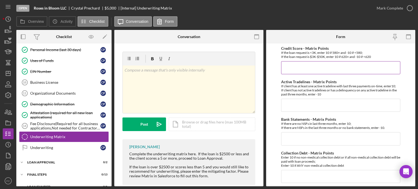
click at [298, 67] on input "Credit Score - Matrix Points" at bounding box center [340, 67] width 119 height 13
type input "10"
click at [293, 103] on input "Active Tradelines - Matrix Points" at bounding box center [340, 105] width 119 height 13
click at [301, 105] on input "Active Tradelines - Matrix Points" at bounding box center [340, 105] width 119 height 13
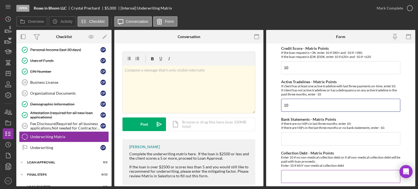
type input "10"
click at [286, 177] on input "Collection Debt - Matrix Points" at bounding box center [340, 176] width 119 height 13
type input "10"
click at [295, 137] on input "Bank Statements - Matrix Points" at bounding box center [340, 138] width 119 height 13
click at [297, 138] on input "Bank Statements - Matrix Points" at bounding box center [340, 138] width 119 height 13
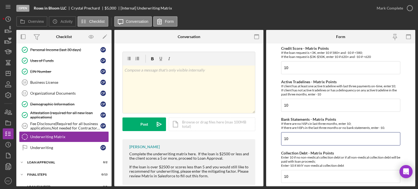
scroll to position [82, 0]
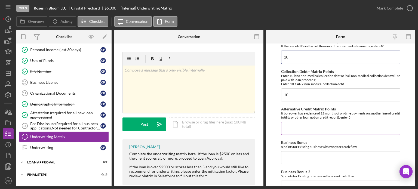
type input "10"
click at [295, 126] on input "Alternative Credit Matrix Points" at bounding box center [340, 128] width 119 height 13
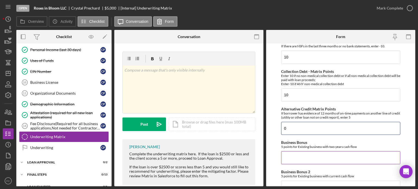
type input "0"
click at [296, 158] on input "Business Bonus" at bounding box center [340, 157] width 119 height 13
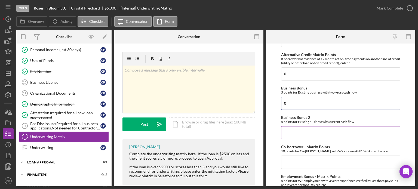
type input "0"
click at [296, 134] on input "Business Bonus 2" at bounding box center [340, 132] width 119 height 13
type input "0"
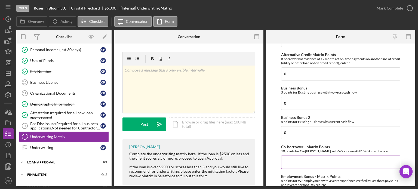
click at [291, 159] on input "Co-borrower - Matrix Points" at bounding box center [340, 162] width 119 height 13
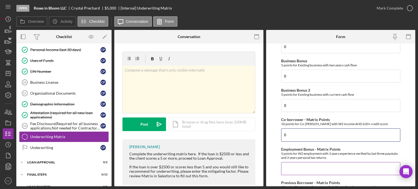
type input "0"
click at [292, 168] on input "Employment Bonus - Matrix Points" at bounding box center [340, 168] width 119 height 13
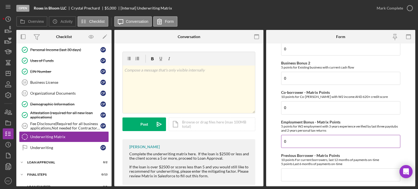
scroll to position [218, 0]
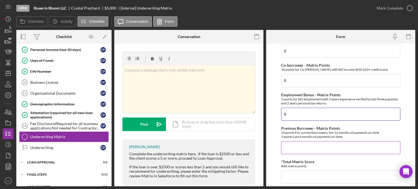
type input "0"
click at [292, 142] on input "Previous Borrower - Matrix Points" at bounding box center [340, 147] width 119 height 13
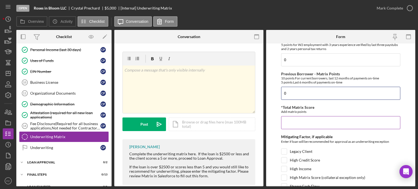
type input "0"
click at [294, 120] on input "*Total Matrix Score" at bounding box center [340, 122] width 119 height 13
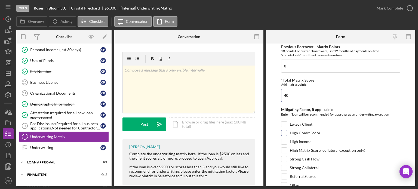
type input "40"
click at [285, 131] on input "High Credit Score" at bounding box center [283, 132] width 5 height 5
checkbox input "true"
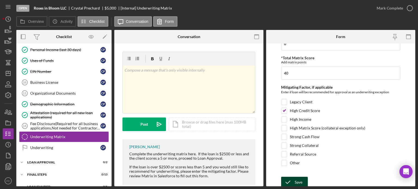
click at [291, 178] on icon "submit" at bounding box center [288, 182] width 14 height 14
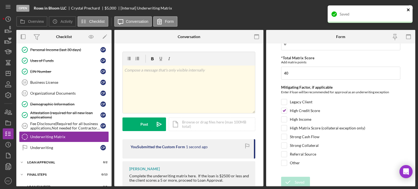
click at [408, 9] on icon "close" at bounding box center [408, 9] width 3 height 3
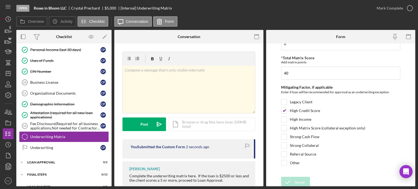
click at [410, 7] on div "Saved" at bounding box center [369, 16] width 87 height 24
click at [410, 6] on icon "button" at bounding box center [410, 8] width 14 height 14
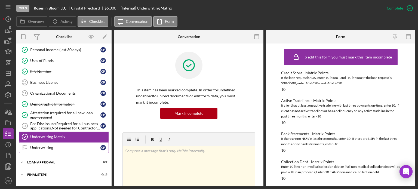
click at [42, 146] on div "Underwriting" at bounding box center [65, 148] width 70 height 4
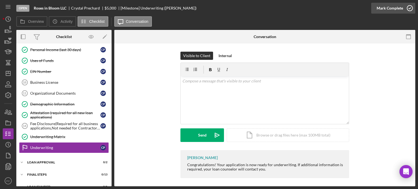
click at [411, 7] on icon "button" at bounding box center [410, 8] width 14 height 14
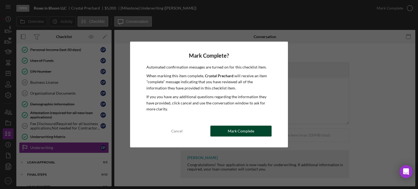
click at [225, 133] on button "Mark Complete" at bounding box center [240, 131] width 61 height 11
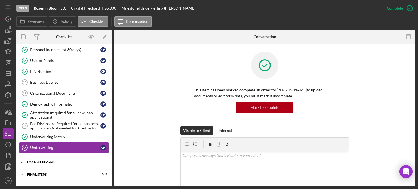
click at [36, 162] on div "Icon/Expander Loan Approval 0 / 2" at bounding box center [63, 162] width 95 height 11
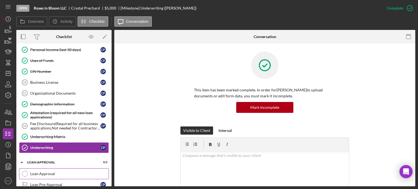
click at [54, 172] on div "Loan Approval" at bounding box center [69, 174] width 78 height 4
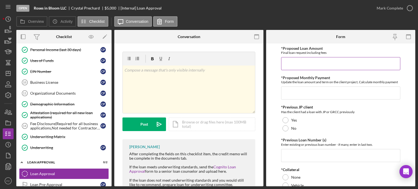
click at [312, 62] on input "*Proposed Loan Amount" at bounding box center [340, 63] width 119 height 13
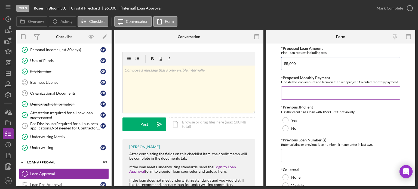
type input "$5,000"
click at [299, 94] on input "*Proposed Monthly Payment" at bounding box center [340, 92] width 119 height 13
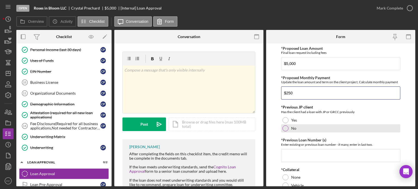
type input "$250"
click at [284, 128] on div at bounding box center [285, 128] width 6 height 6
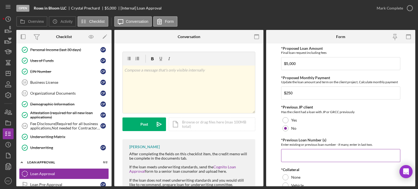
click at [289, 153] on input "*Previous Loan Number (s)" at bounding box center [340, 155] width 119 height 13
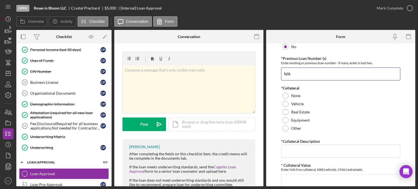
scroll to position [109, 0]
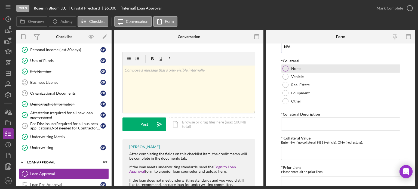
type input "N/A"
click at [285, 66] on div at bounding box center [285, 69] width 6 height 6
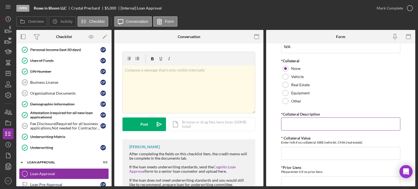
click at [292, 122] on input "*Collateral Description" at bounding box center [340, 124] width 119 height 13
type input "N/A"
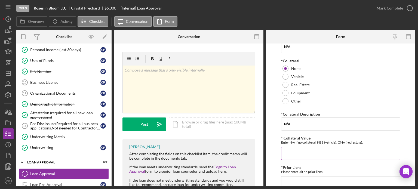
click at [290, 152] on input "* Collateral Value" at bounding box center [340, 153] width 119 height 13
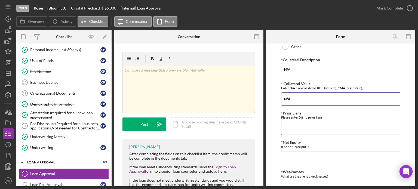
type input "N/A"
click at [296, 129] on input "*Prior Liens" at bounding box center [340, 128] width 119 height 13
type input "0"
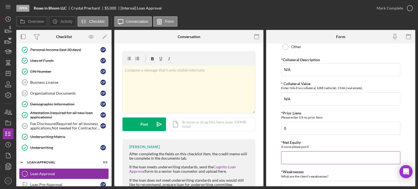
click at [290, 152] on input "*Net Equity" at bounding box center [340, 157] width 119 height 13
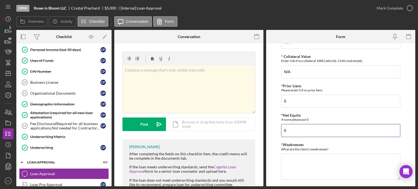
scroll to position [218, 0]
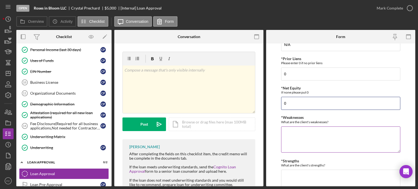
type input "0"
click at [291, 127] on textarea "*Weaknesses" at bounding box center [340, 139] width 119 height 26
type textarea "High credit card balances"
click at [290, 175] on textarea "*Strengths" at bounding box center [340, 183] width 119 height 26
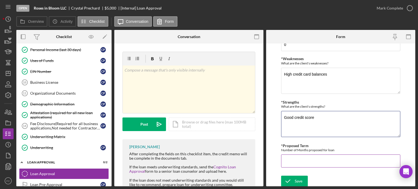
type textarea "Good credit score"
click at [296, 165] on input "*Proposed Term" at bounding box center [340, 160] width 119 height 13
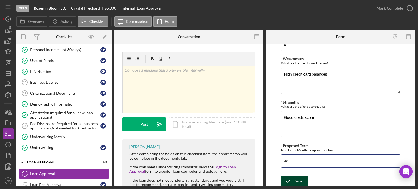
type input "48"
click at [298, 183] on div "Save" at bounding box center [299, 181] width 8 height 11
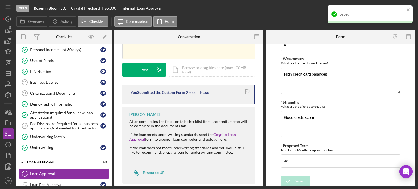
scroll to position [62, 0]
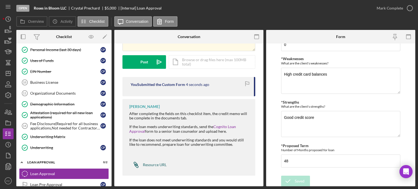
click at [151, 164] on div "Resource URL" at bounding box center [155, 165] width 24 height 4
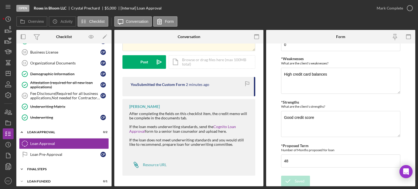
click at [36, 164] on div "Icon/Expander Final Steps 0 / 13" at bounding box center [63, 169] width 95 height 11
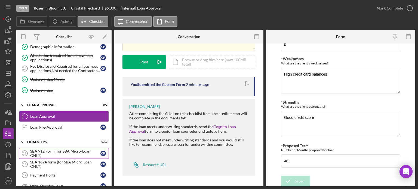
click at [38, 152] on div "SBA 912 Form (for SBA Micro-Loan ONLY)" at bounding box center [65, 153] width 70 height 9
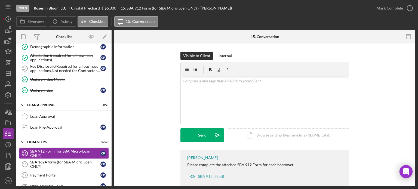
scroll to position [12, 0]
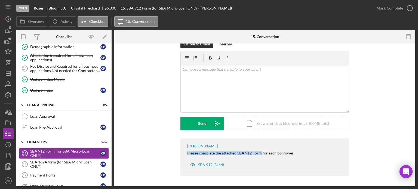
drag, startPoint x: 186, startPoint y: 154, endPoint x: 259, endPoint y: 152, distance: 72.6
click at [259, 152] on div "Please complete the attached SBA 912 Form for each borrower." at bounding box center [240, 153] width 107 height 4
copy div "Please complete the attached SBA 912 Form"
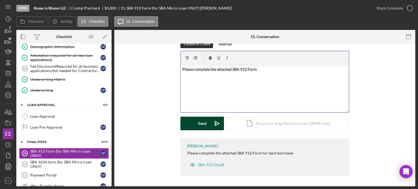
click at [211, 121] on icon "Icon/icon-invite-send" at bounding box center [217, 124] width 14 height 14
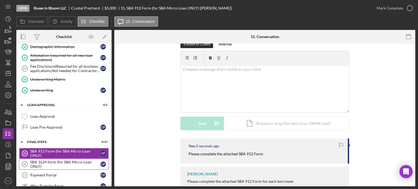
click at [68, 160] on div "SBA 1624 form (for SBA Micro-Loan ONLY)" at bounding box center [65, 164] width 70 height 9
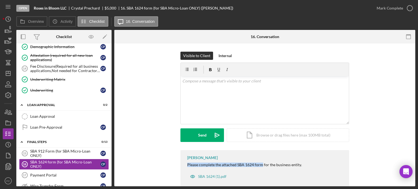
drag, startPoint x: 185, startPoint y: 163, endPoint x: 261, endPoint y: 165, distance: 75.9
click at [261, 165] on div "Franchot Cunningham Please complete the attached SBA 1624 form for the business…" at bounding box center [264, 168] width 169 height 37
copy div "Please complete the attached SBA 1624 form"
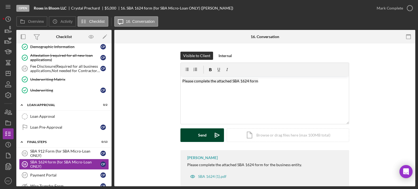
click at [184, 135] on button "Send Icon/icon-invite-send" at bounding box center [202, 135] width 44 height 14
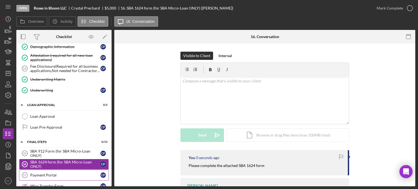
click at [54, 170] on link "Payment Portal 17 Payment Portal C P" at bounding box center [64, 175] width 90 height 11
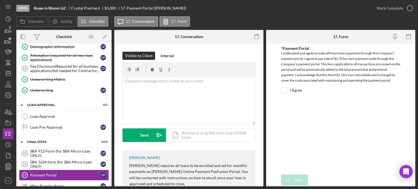
scroll to position [61, 0]
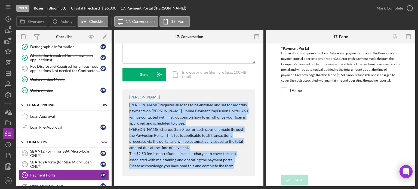
drag, startPoint x: 127, startPoint y: 104, endPoint x: 208, endPoint y: 155, distance: 95.8
click at [235, 170] on div "Franchot Cunningham Justine Petersen requires all loans to be enrolled and set …" at bounding box center [188, 132] width 133 height 86
copy div "Justine Petersen requires all loans to be enrolled and set for monthly payments…"
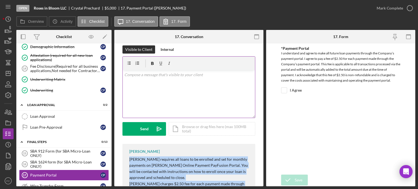
copy div "Justine Petersen requires all loans to be enrolled and set for monthly payments…"
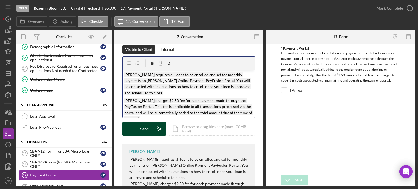
scroll to position [26, 0]
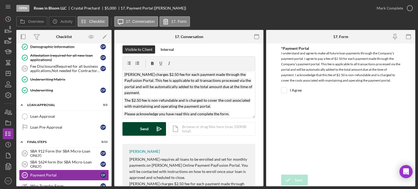
click at [140, 127] on div "Send" at bounding box center [144, 129] width 8 height 14
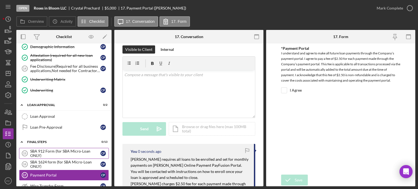
scroll to position [329, 0]
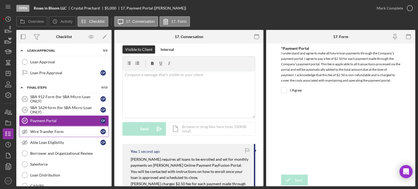
click at [57, 129] on div "Wire Transfer Form" at bounding box center [65, 131] width 70 height 4
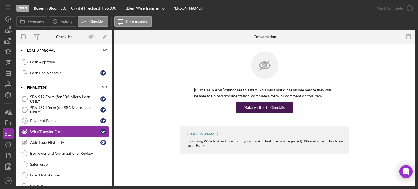
click at [255, 105] on div "Make Visible in Checklist" at bounding box center [264, 107] width 42 height 11
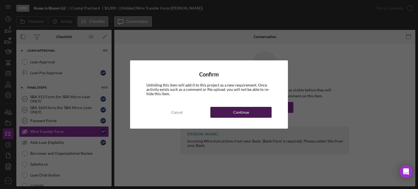
click at [255, 110] on button "Continue" at bounding box center [240, 112] width 61 height 11
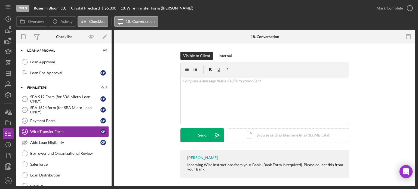
drag, startPoint x: 183, startPoint y: 164, endPoint x: 221, endPoint y: 175, distance: 39.3
click at [221, 175] on div "Franchot Cunningham Incoming Wire Instructions from your Bank (Bank Form is req…" at bounding box center [264, 164] width 169 height 28
copy div "Incoming Wire Instructions from your Bank (Bank Form is required). Please colle…"
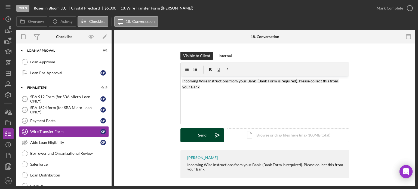
click at [196, 134] on button "Send Icon/icon-invite-send" at bounding box center [202, 135] width 44 height 14
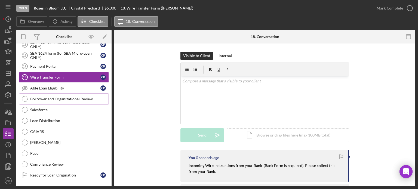
scroll to position [391, 0]
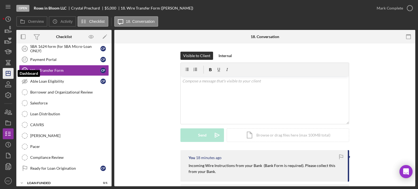
click at [9, 75] on icon "Icon/Dashboard" at bounding box center [8, 74] width 14 height 14
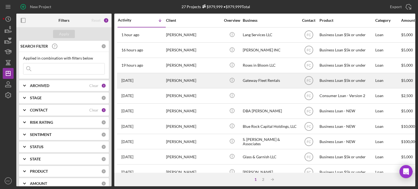
click at [182, 84] on div "[PERSON_NAME]" at bounding box center [193, 80] width 54 height 14
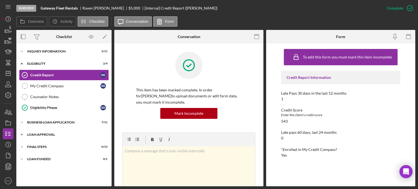
click at [52, 134] on div "Loan Approval" at bounding box center [66, 134] width 78 height 3
click at [52, 126] on div "Icon/Expander BUSINESS LOAN APPLICATION 7 / 11" at bounding box center [63, 122] width 95 height 11
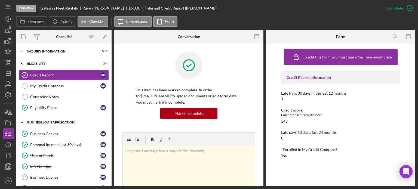
scroll to position [82, 0]
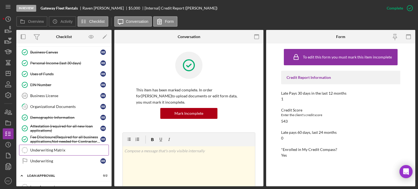
click at [50, 148] on div "Underwriting Matrix" at bounding box center [69, 150] width 78 height 4
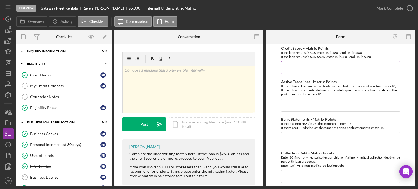
click at [291, 69] on input "Credit Score - Matrix Points" at bounding box center [340, 67] width 119 height 13
type input "-10"
click at [296, 106] on input "Active Tradelines - Matrix Points" at bounding box center [340, 105] width 119 height 13
click at [291, 138] on input "Bank Statements - Matrix Points" at bounding box center [340, 138] width 119 height 13
click at [292, 172] on input "Collection Debt - Matrix Points" at bounding box center [340, 176] width 119 height 13
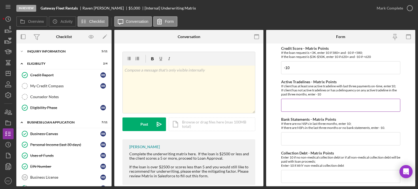
click at [294, 104] on input "Active Tradelines - Matrix Points" at bounding box center [340, 105] width 119 height 13
type input "-10"
click at [402, 129] on form "Credit Score - Matrix Points If the loan request is <3K, enter 10 if 580+ and -…" at bounding box center [340, 115] width 149 height 143
click at [290, 172] on input "Collection Debt - Matrix Points" at bounding box center [340, 176] width 119 height 13
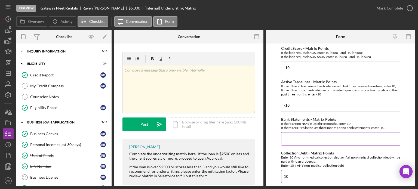
type input "10"
click at [287, 140] on input "Bank Statements - Matrix Points" at bounding box center [340, 138] width 119 height 13
click at [289, 140] on input "Bank Statements - Matrix Points" at bounding box center [340, 138] width 119 height 13
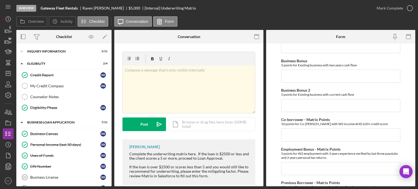
scroll to position [109, 0]
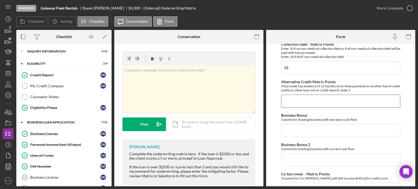
type input "-10"
click at [287, 100] on input "Alternative Credit Matrix Points" at bounding box center [340, 101] width 119 height 13
type input "0"
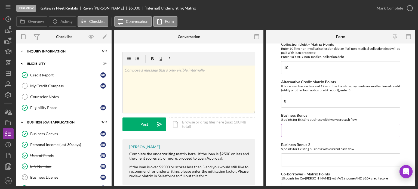
click at [290, 128] on input "Business Bonus" at bounding box center [340, 130] width 119 height 13
type input "0"
click at [289, 157] on input "Business Bonus 2" at bounding box center [340, 159] width 119 height 13
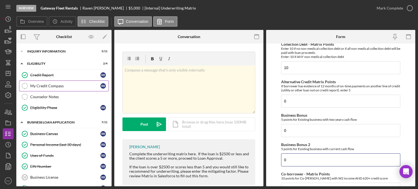
type input "0"
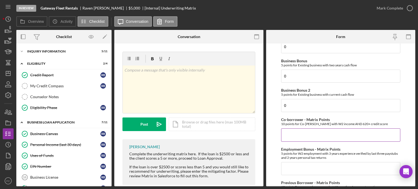
click at [292, 132] on input "Co-borrower - Matrix Points" at bounding box center [340, 134] width 119 height 13
type input "0"
click at [285, 165] on input "Employment Bonus - Matrix Points" at bounding box center [340, 168] width 119 height 13
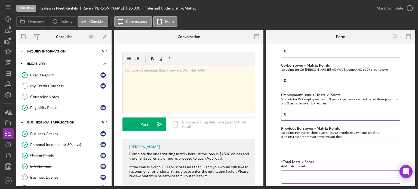
scroll to position [245, 0]
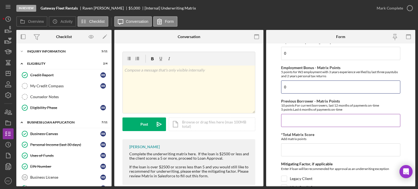
type input "0"
click at [287, 118] on input "Previous Borrower - Matrix Points" at bounding box center [340, 120] width 119 height 13
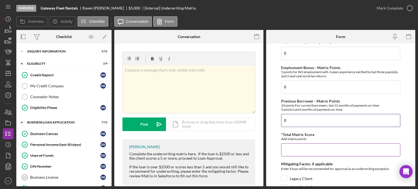
type input "0"
click at [290, 152] on input "*Total Matrix Score" at bounding box center [340, 149] width 119 height 13
drag, startPoint x: 290, startPoint y: 152, endPoint x: 402, endPoint y: 156, distance: 112.1
click at [402, 156] on form "Credit Score - Matrix Points If the loan request is <3K, enter 10 if 580+ and -…" at bounding box center [340, 115] width 149 height 143
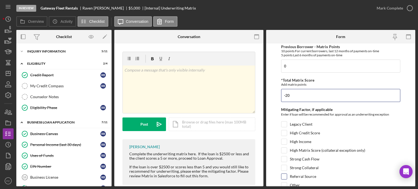
scroll to position [322, 0]
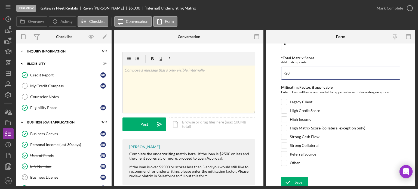
type input "-20"
click at [284, 161] on input "Other" at bounding box center [283, 162] width 5 height 5
checkbox input "true"
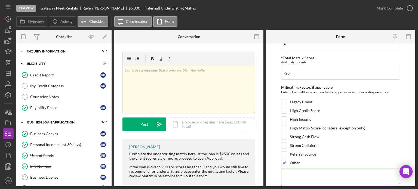
scroll to position [340, 0]
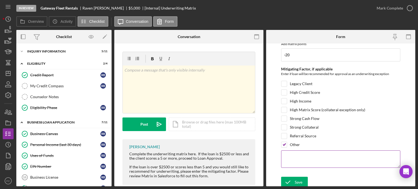
click at [297, 157] on textarea at bounding box center [340, 158] width 119 height 17
type textarea "CDBG eligible"
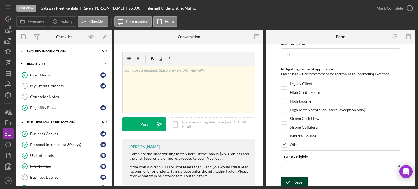
click at [293, 179] on icon "submit" at bounding box center [288, 182] width 14 height 14
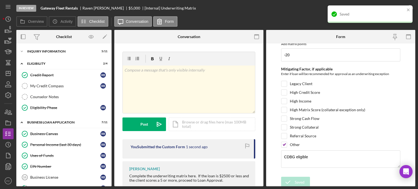
click at [409, 7] on div "Saved" at bounding box center [369, 13] width 85 height 17
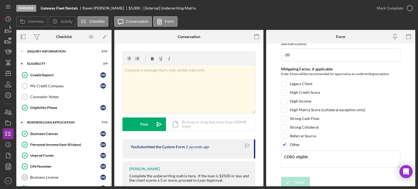
click at [409, 7] on div "Saved" at bounding box center [369, 16] width 87 height 24
click at [410, 7] on icon "button" at bounding box center [410, 8] width 14 height 14
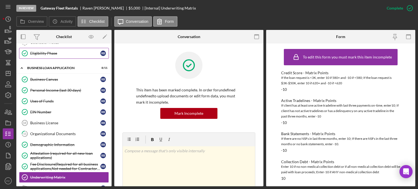
scroll to position [109, 0]
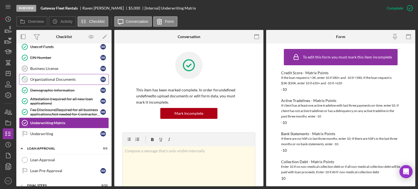
click at [50, 79] on div "Organizational Documents" at bounding box center [65, 79] width 70 height 4
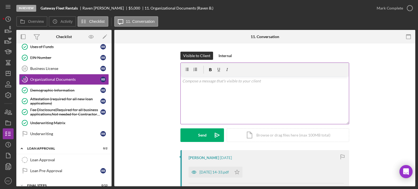
scroll to position [82, 0]
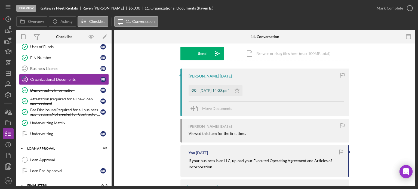
click at [205, 92] on div "2025-09-06 14-33.pdf" at bounding box center [213, 90] width 29 height 4
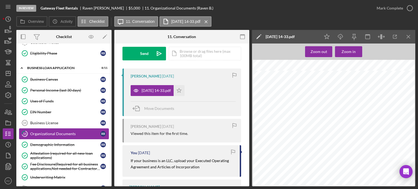
scroll to position [109, 0]
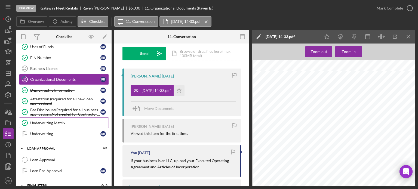
click at [63, 123] on div "Underwriting Matrix" at bounding box center [69, 123] width 78 height 4
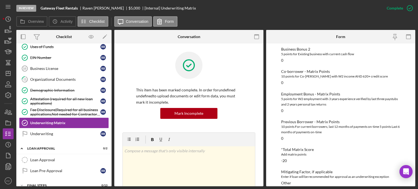
scroll to position [197, 0]
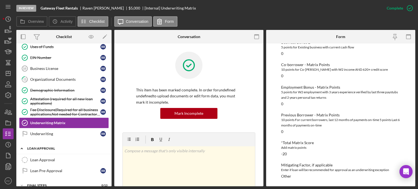
click at [41, 147] on div "Loan Approval" at bounding box center [66, 148] width 78 height 3
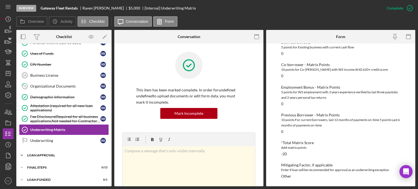
click at [39, 154] on div "Loan Approval" at bounding box center [66, 155] width 78 height 3
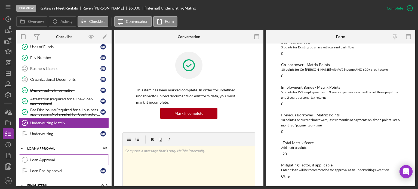
click at [39, 160] on link "Loan Approval Loan Approval" at bounding box center [64, 159] width 90 height 11
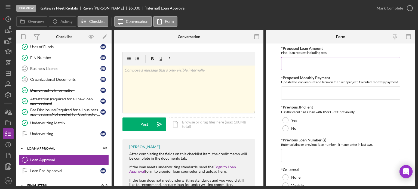
click at [295, 64] on input "*Proposed Loan Amount" at bounding box center [340, 63] width 119 height 13
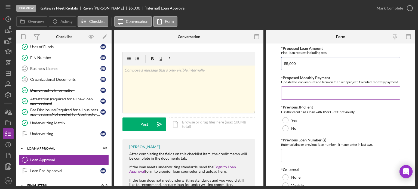
type input "$5,000"
click at [288, 93] on input "*Proposed Monthly Payment" at bounding box center [340, 92] width 119 height 13
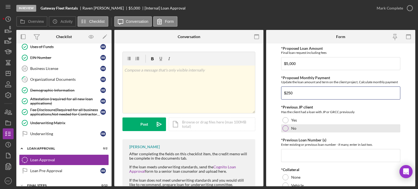
type input "$250"
click at [285, 129] on div at bounding box center [285, 128] width 6 height 6
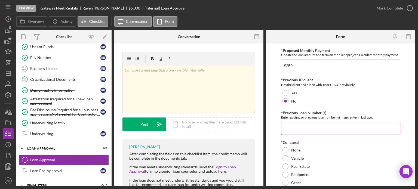
click at [287, 130] on input "*Previous Loan Number (s)" at bounding box center [340, 128] width 119 height 13
type input "N/A"
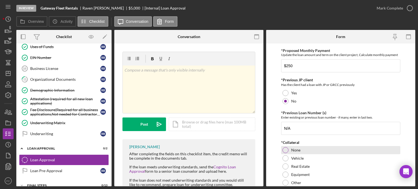
click at [287, 149] on div at bounding box center [285, 150] width 6 height 6
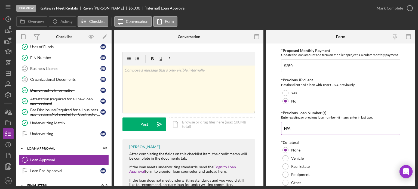
scroll to position [109, 0]
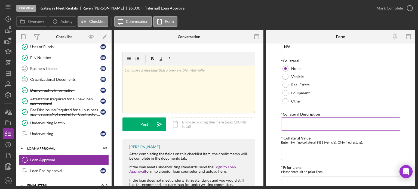
click at [289, 125] on input "*Collateral Description" at bounding box center [340, 124] width 119 height 13
type input "N/A"
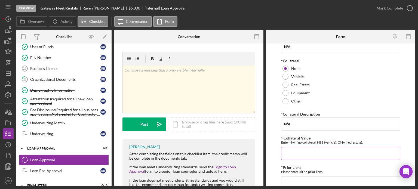
click at [301, 152] on input "* Collateral Value" at bounding box center [340, 153] width 119 height 13
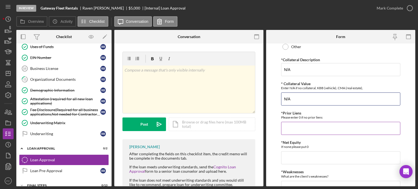
type input "N/A"
click at [295, 126] on input "*Prior Liens" at bounding box center [340, 128] width 119 height 13
type input "0"
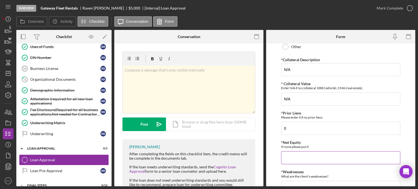
click at [294, 161] on input "*Net Equity" at bounding box center [340, 157] width 119 height 13
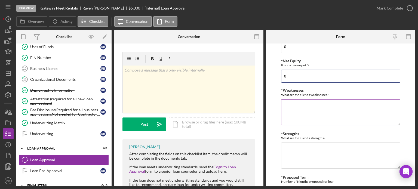
type input "0"
click at [286, 108] on textarea "*Weaknesses" at bounding box center [340, 112] width 119 height 26
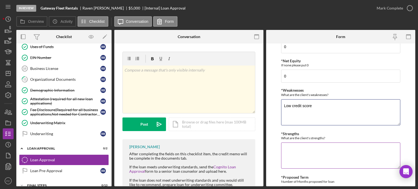
type textarea "Low credit score"
click at [298, 153] on textarea "*Strengths" at bounding box center [340, 156] width 119 height 26
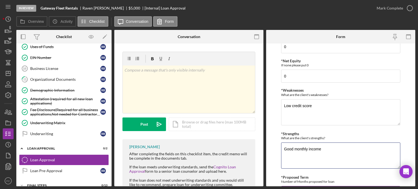
scroll to position [272, 0]
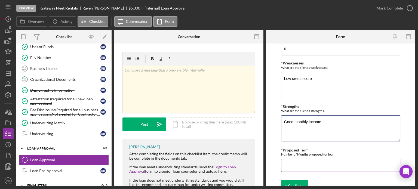
type textarea "Good monthly income"
click at [300, 168] on input "*Proposed Term" at bounding box center [340, 165] width 119 height 13
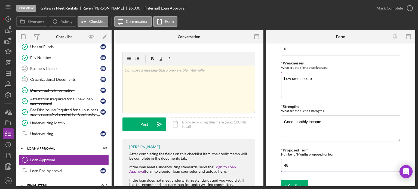
scroll to position [276, 0]
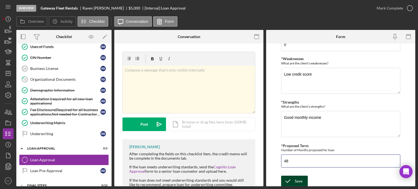
type input "48"
click at [292, 178] on icon "submit" at bounding box center [288, 181] width 14 height 14
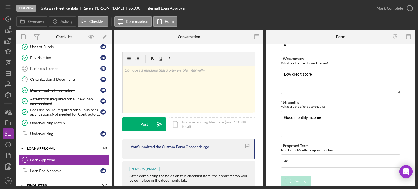
scroll to position [62, 0]
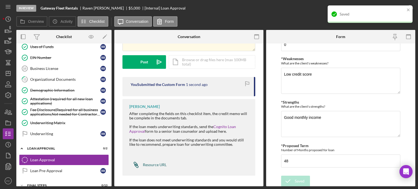
click at [152, 163] on div "Resource URL" at bounding box center [155, 165] width 24 height 4
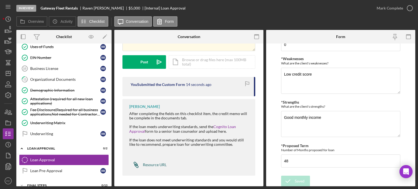
click at [149, 165] on div "Resource URL" at bounding box center [155, 165] width 24 height 4
drag, startPoint x: 83, startPoint y: 7, endPoint x: 108, endPoint y: 7, distance: 24.5
click at [108, 7] on div "Gateway Fleet Rentals Raven Ballard $5,000 $5,000 [Internal] Loan Approval" at bounding box center [113, 8] width 145 height 4
copy div "Raven Ballard"
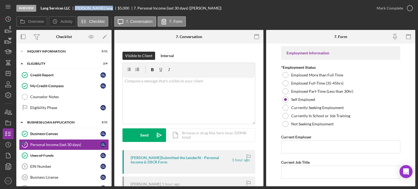
scroll to position [54, 0]
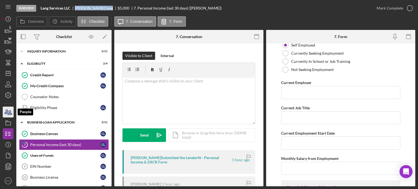
click at [8, 113] on icon "button" at bounding box center [8, 112] width 14 height 14
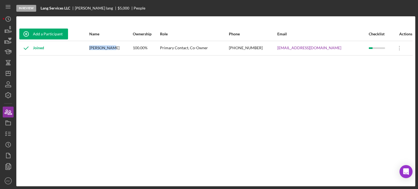
drag, startPoint x: 102, startPoint y: 48, endPoint x: 121, endPoint y: 48, distance: 18.5
click at [121, 50] on div "[PERSON_NAME]" at bounding box center [110, 48] width 43 height 14
copy div "[PERSON_NAME]"
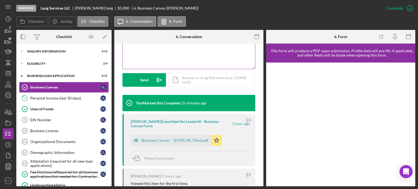
scroll to position [109, 0]
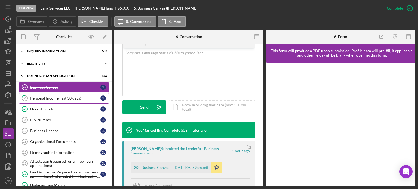
click at [42, 97] on div "Personal Income (last 30 days)" at bounding box center [65, 98] width 70 height 4
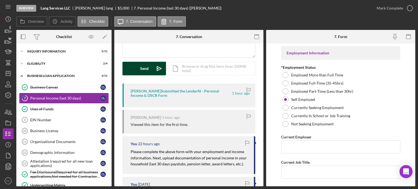
scroll to position [39, 0]
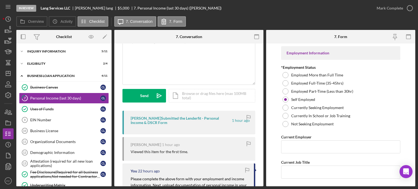
click at [182, 122] on div "[PERSON_NAME] Submitted the Lenderfit - Personal Income & DSCR Form" at bounding box center [181, 120] width 100 height 9
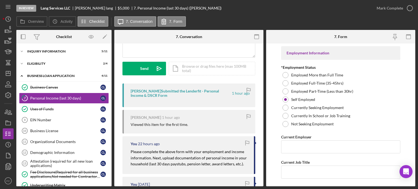
scroll to position [94, 0]
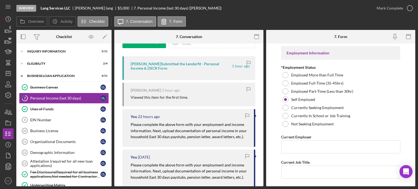
drag, startPoint x: 152, startPoint y: 129, endPoint x: 246, endPoint y: 143, distance: 94.9
click at [248, 144] on div "You 22 hours ago Please complete the above form with your employment and income…" at bounding box center [188, 128] width 133 height 38
copy mark "Next, upload documentation of personal income in your household (last 30 days p…"
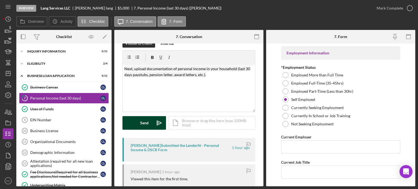
click at [146, 125] on div "Send" at bounding box center [144, 123] width 8 height 14
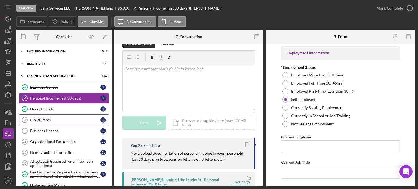
click at [48, 118] on div "EIN Number" at bounding box center [65, 120] width 70 height 4
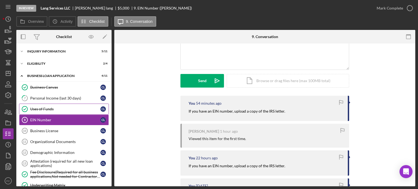
scroll to position [54, 0]
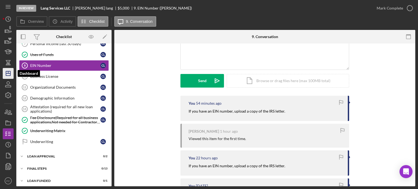
click at [6, 73] on polygon "button" at bounding box center [8, 73] width 4 height 4
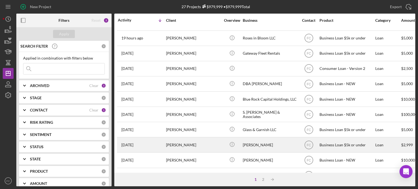
scroll to position [54, 0]
